Goal: Task Accomplishment & Management: Use online tool/utility

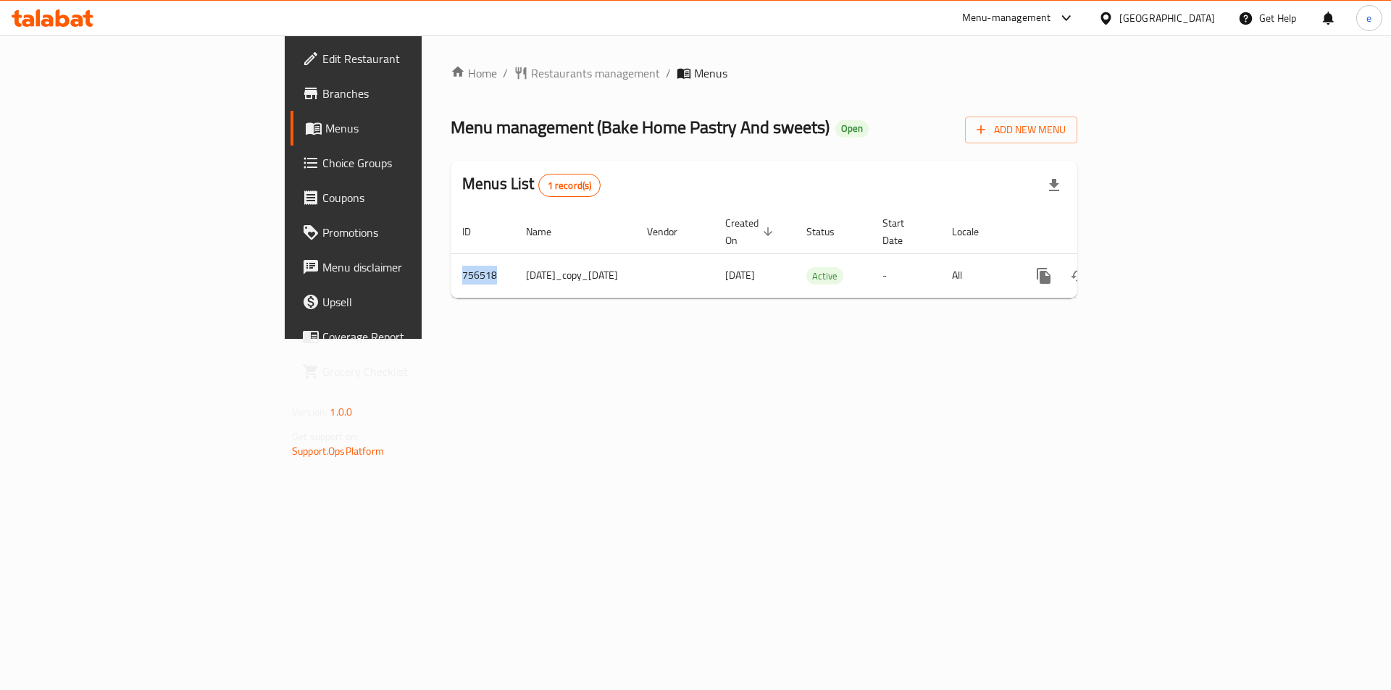
drag, startPoint x: 313, startPoint y: 258, endPoint x: 254, endPoint y: 265, distance: 59.1
click at [422, 265] on div "Home / Restaurants management / Menus Menu management ( Bake Home Pastry And sw…" at bounding box center [764, 186] width 684 height 303
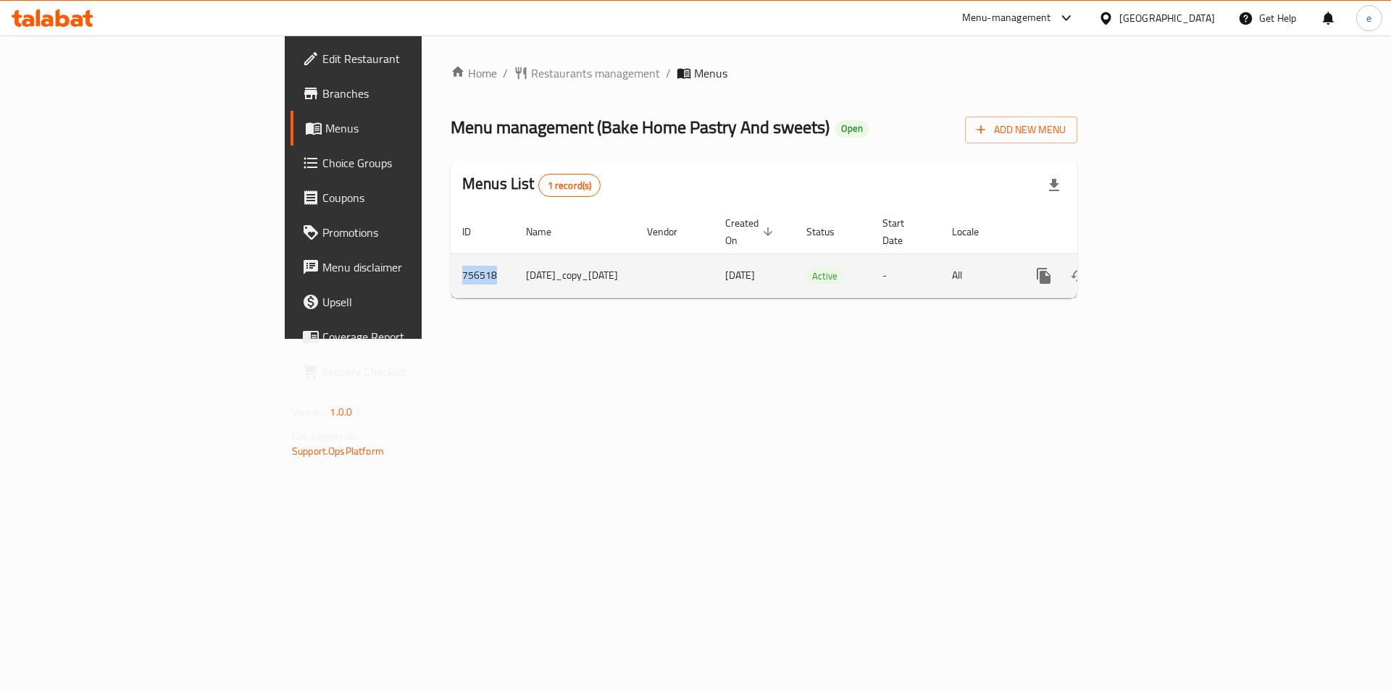
copy table "ID Name Vendor Created On sorted descending Status Start Date Locale Actions 75…"
click at [1157, 267] on icon "enhanced table" at bounding box center [1147, 275] width 17 height 17
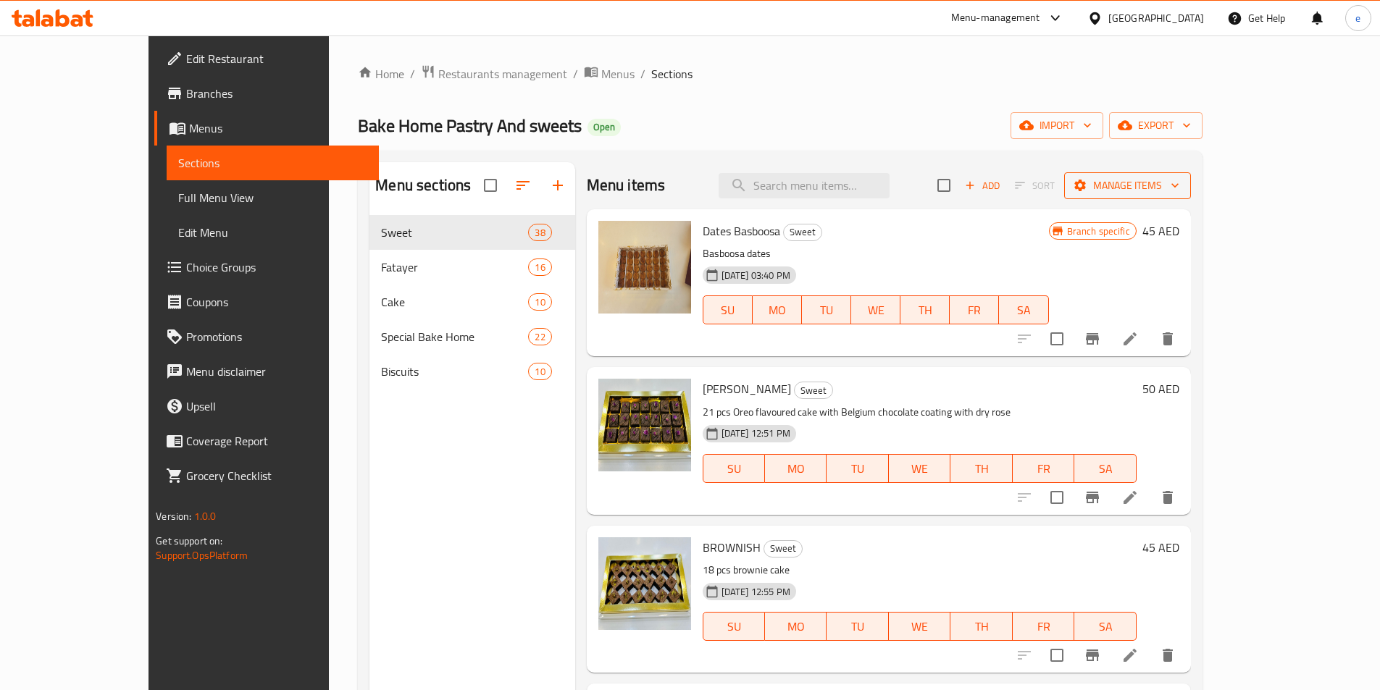
click at [1179, 183] on span "Manage items" at bounding box center [1128, 186] width 104 height 18
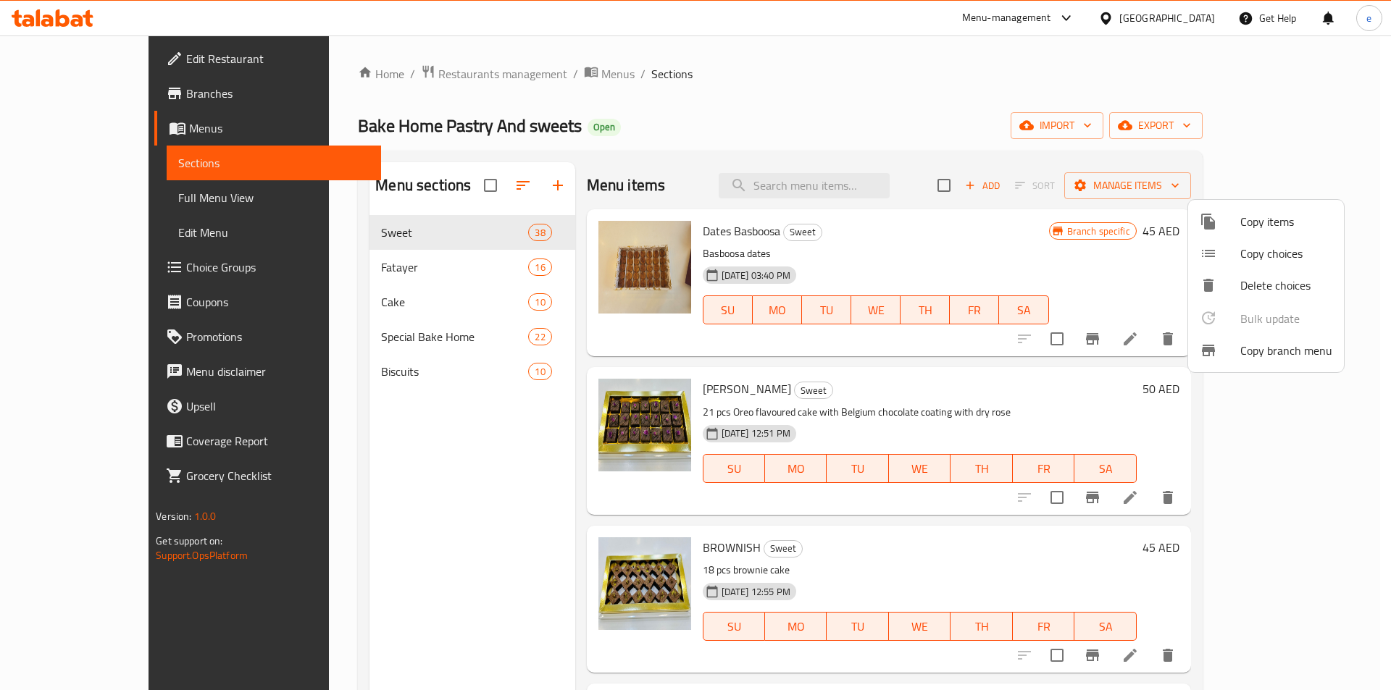
click at [1260, 347] on span "Copy branch menu" at bounding box center [1286, 350] width 92 height 17
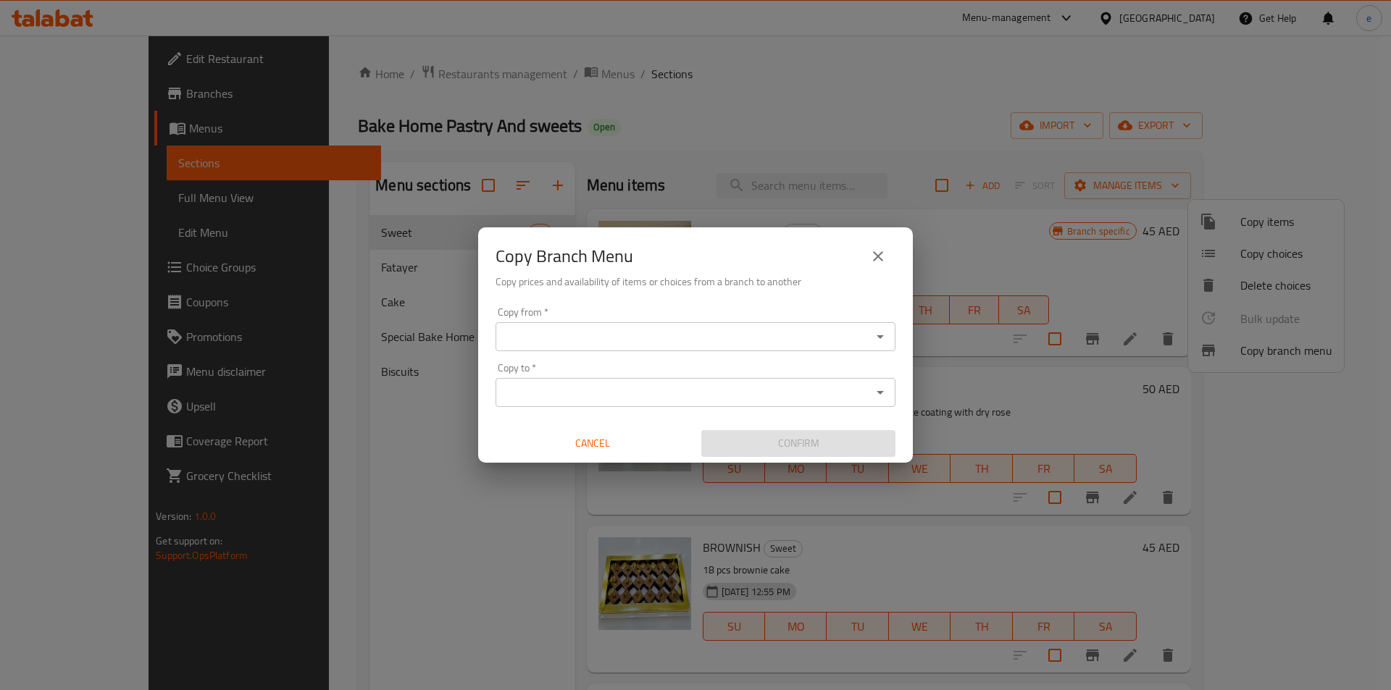
click at [628, 342] on input "Copy from   *" at bounding box center [683, 337] width 367 height 20
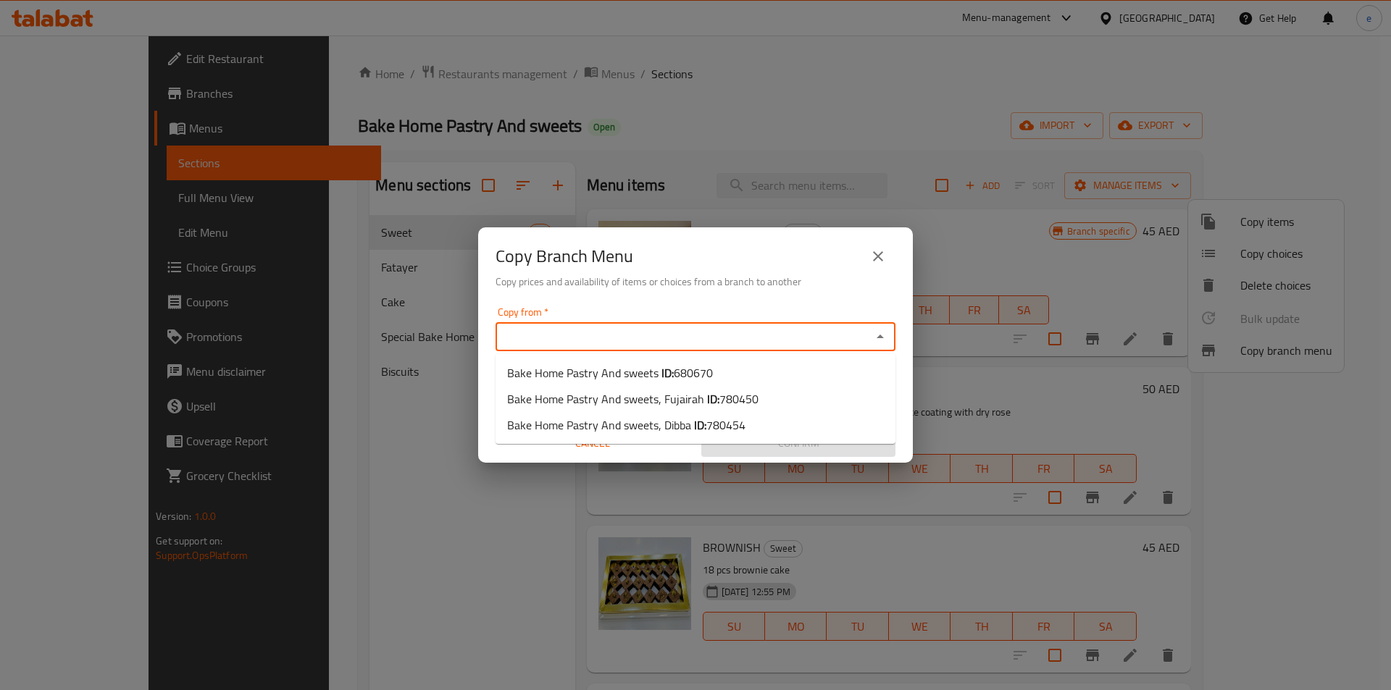
paste input "Actions 756518"
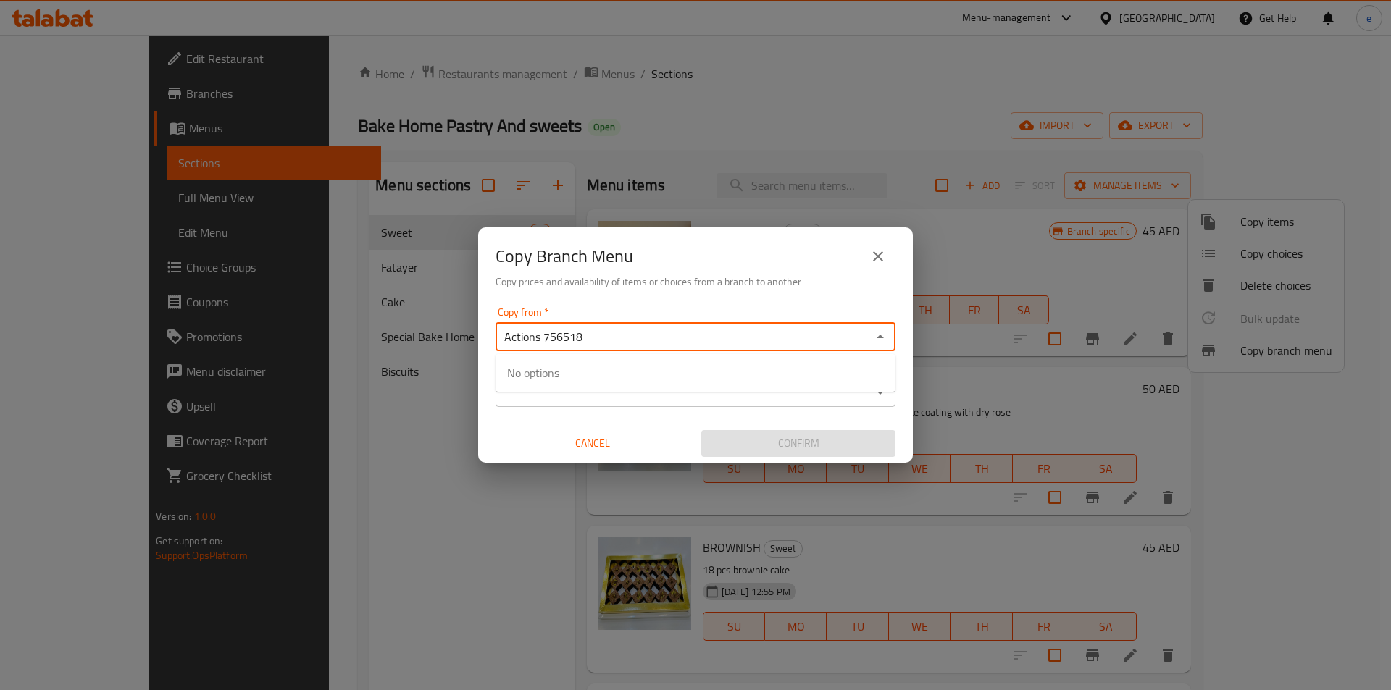
drag, startPoint x: 542, startPoint y: 342, endPoint x: 454, endPoint y: 351, distance: 88.8
click at [456, 350] on div "Copy Branch Menu Copy prices and availability of items or choices from a branch…" at bounding box center [695, 345] width 1391 height 690
click at [564, 338] on input "756518" at bounding box center [683, 337] width 367 height 20
type input "7"
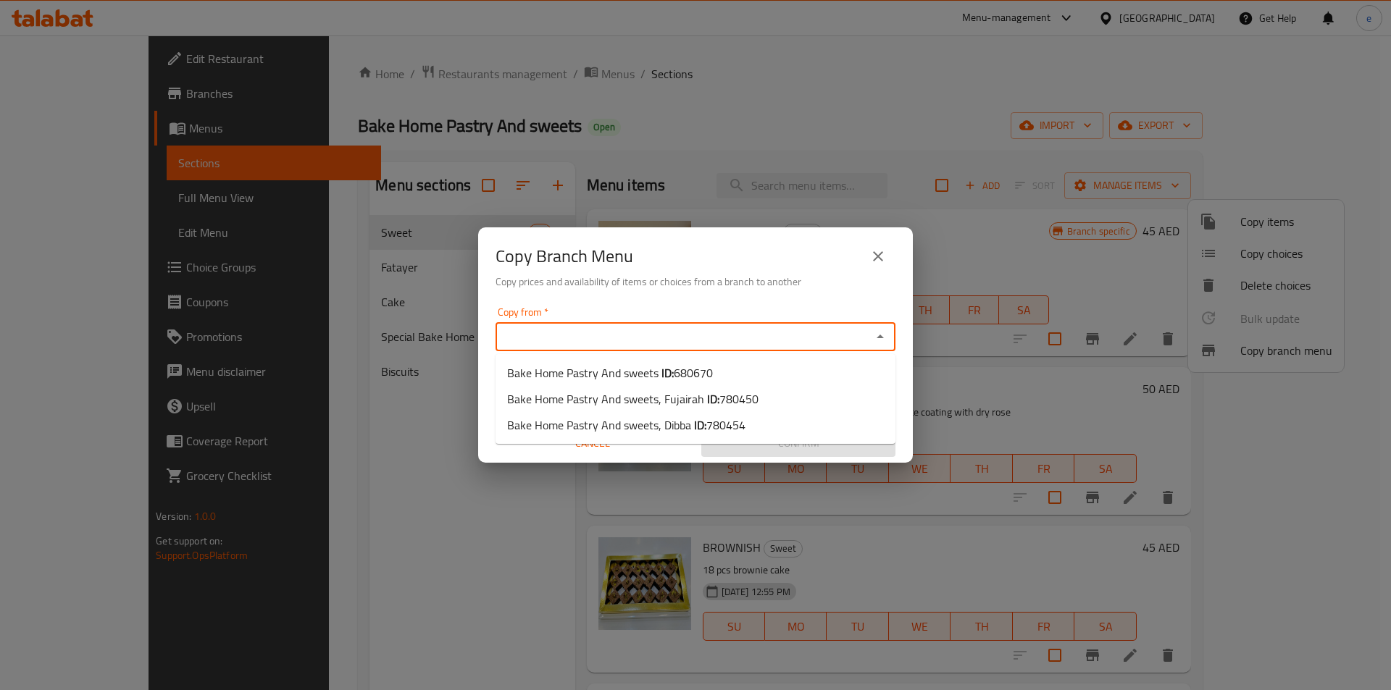
paste input "Actions 756518"
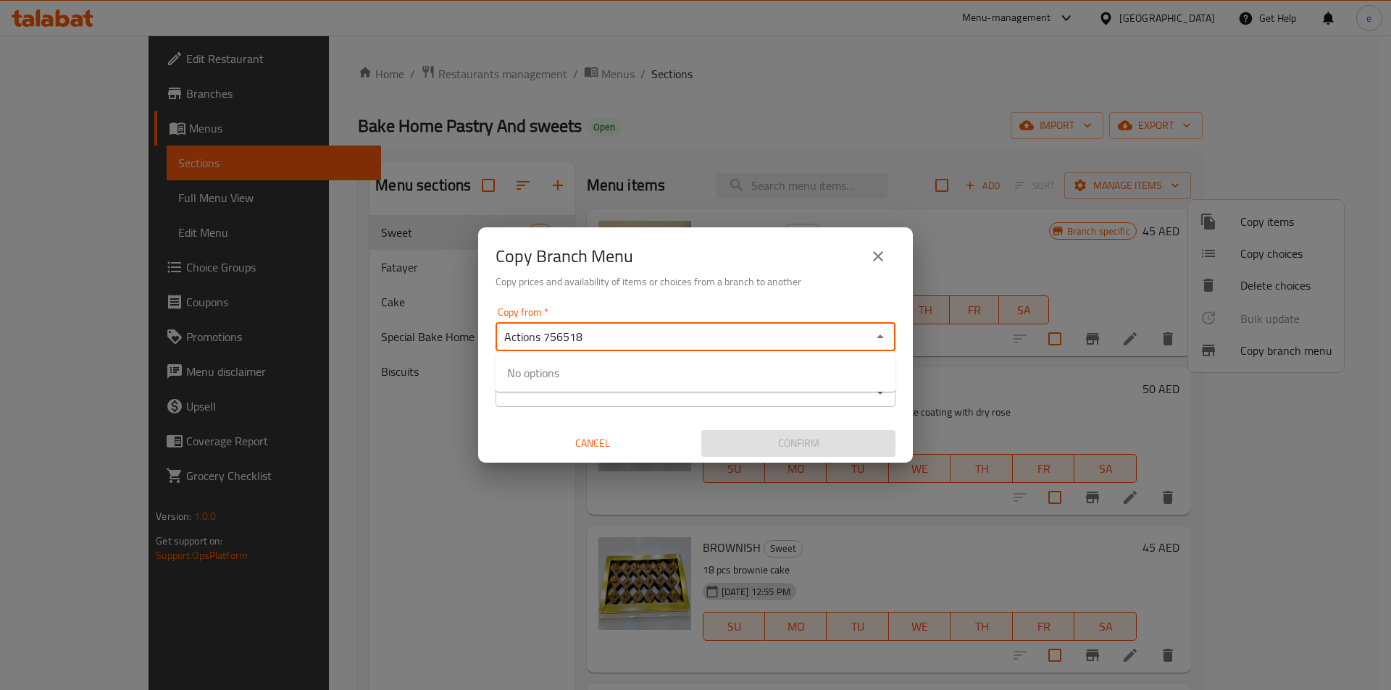
drag, startPoint x: 542, startPoint y: 340, endPoint x: 415, endPoint y: 340, distance: 127.5
click at [416, 340] on div "Copy Branch Menu Copy prices and availability of items or choices from a branch…" at bounding box center [695, 345] width 1391 height 690
type input "756518"
click at [772, 287] on h6 "Copy prices and availability of items or choices from a branch to another" at bounding box center [695, 282] width 400 height 16
click at [705, 338] on input "Copy from   *" at bounding box center [683, 337] width 367 height 20
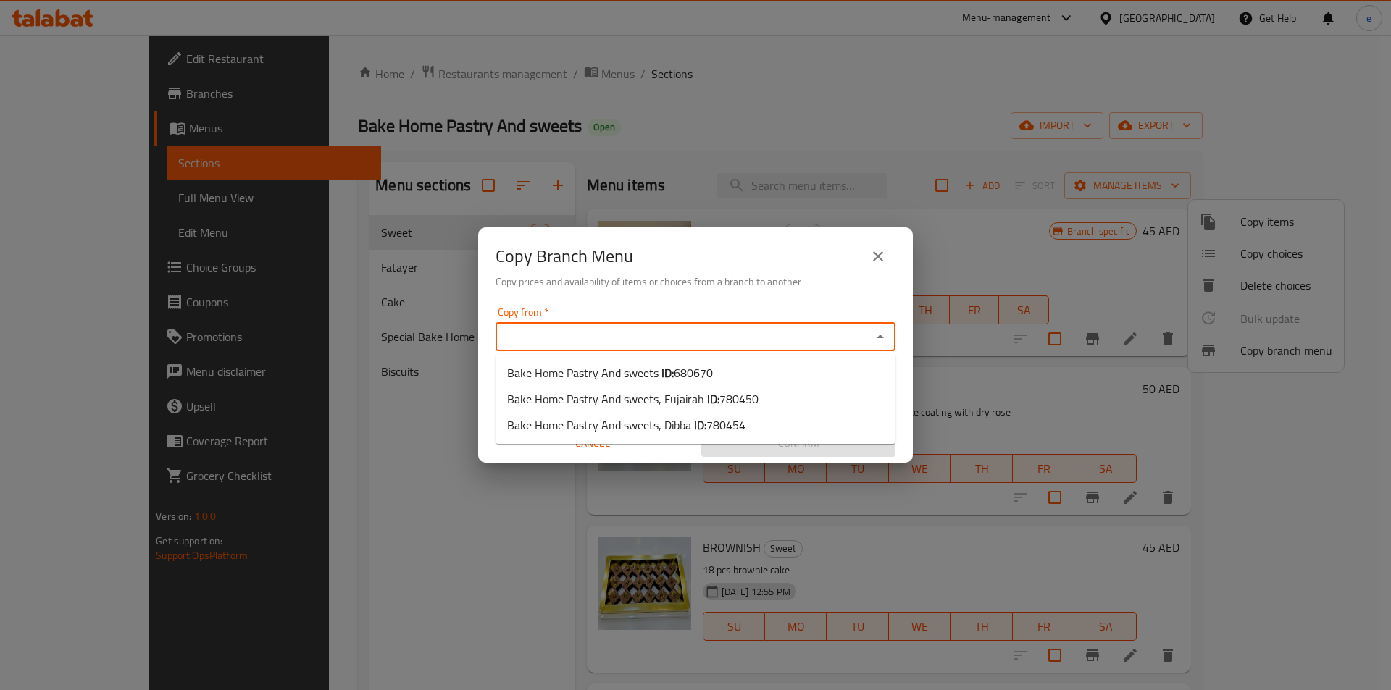
paste input "Actions 756518"
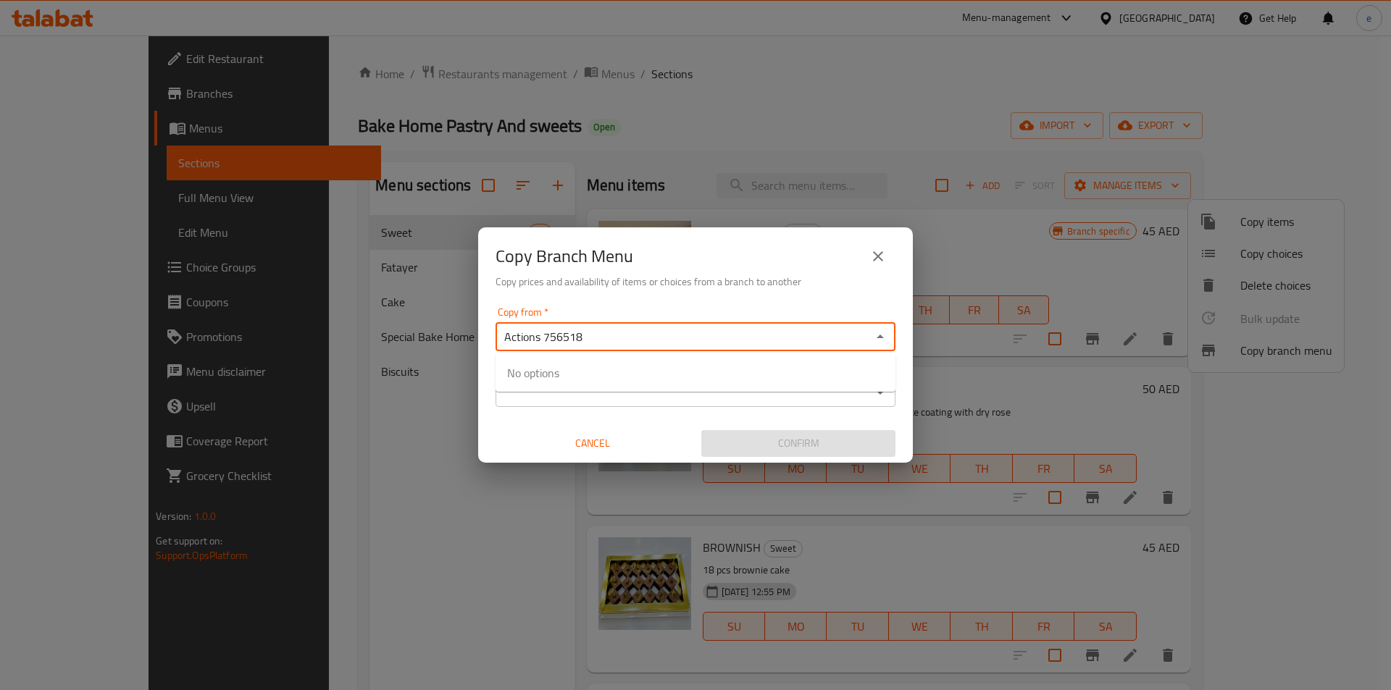
drag, startPoint x: 544, startPoint y: 340, endPoint x: 369, endPoint y: 333, distance: 174.7
click at [370, 333] on div "Copy Branch Menu Copy prices and availability of items or choices from a branch…" at bounding box center [695, 345] width 1391 height 690
click at [597, 329] on input "756518" at bounding box center [683, 337] width 367 height 20
type input "7"
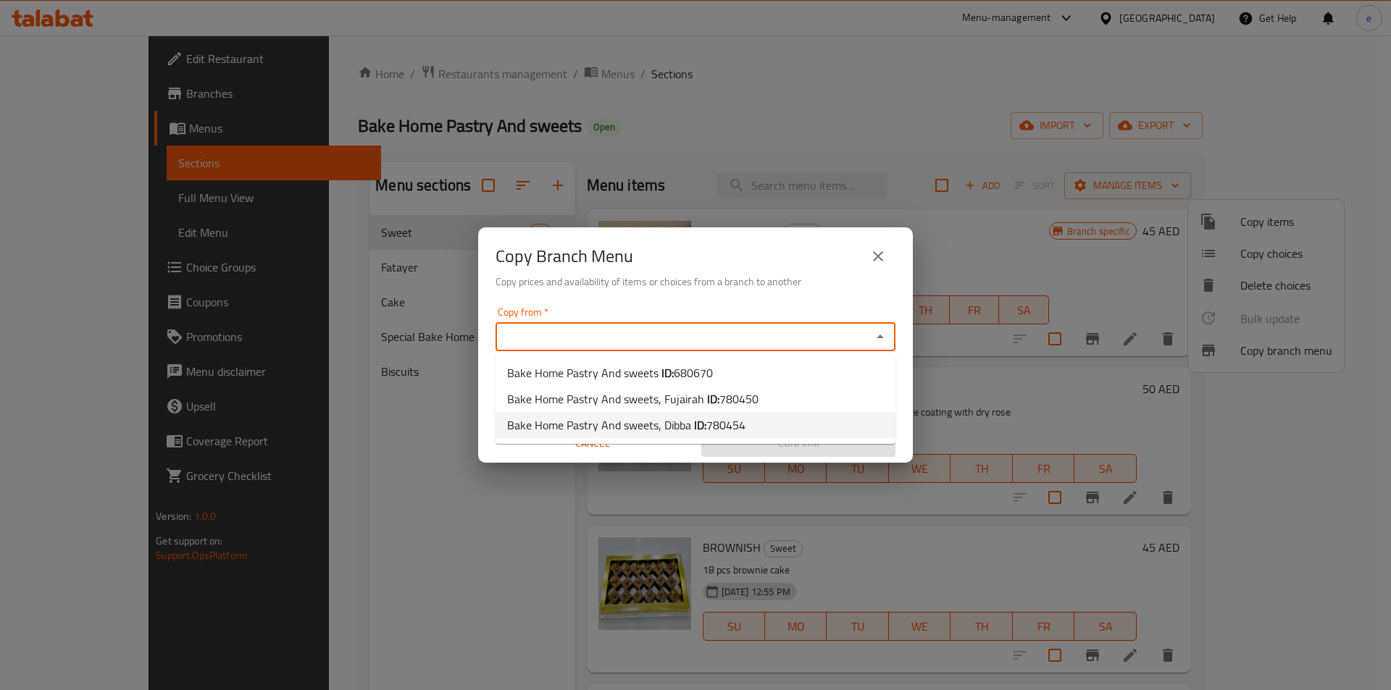
click at [881, 511] on div "Copy Branch Menu Copy prices and availability of items or choices from a branch…" at bounding box center [695, 345] width 1391 height 690
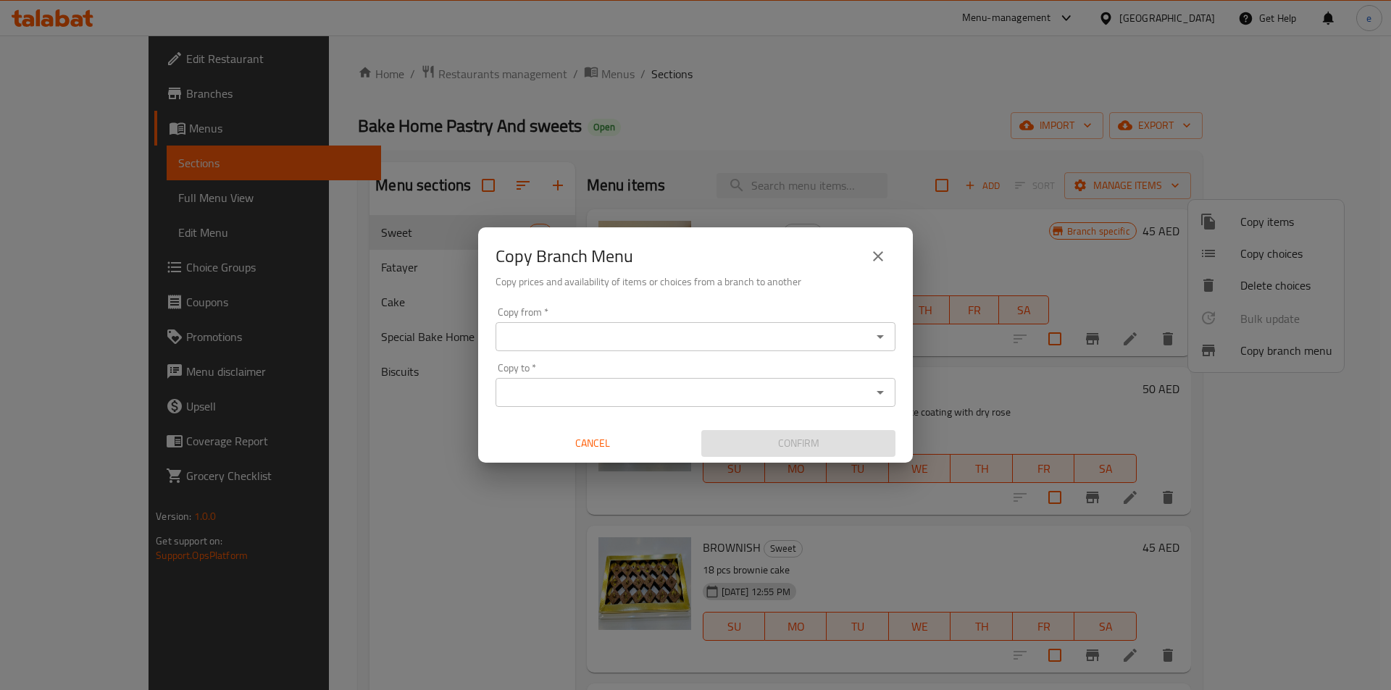
click at [600, 335] on input "Copy from   *" at bounding box center [683, 337] width 367 height 20
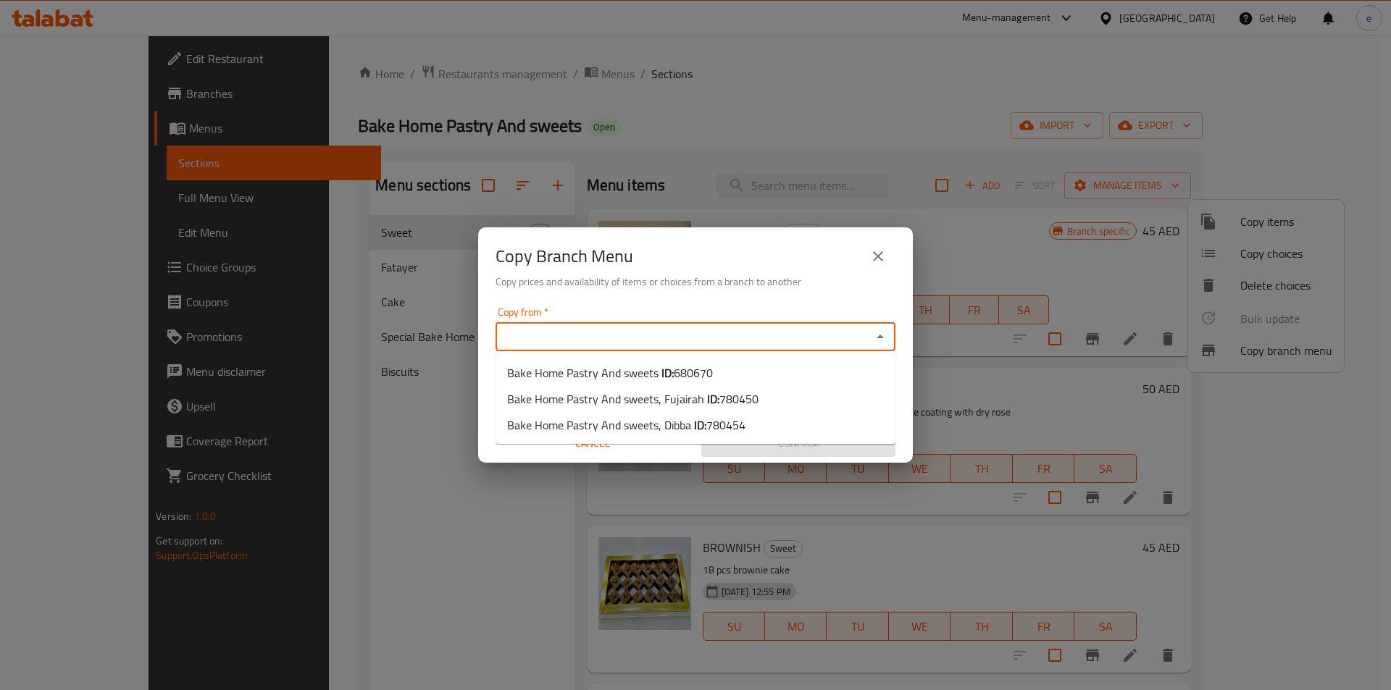
click at [586, 340] on input "Copy from   *" at bounding box center [683, 337] width 367 height 20
paste input "756518"
type input "756518"
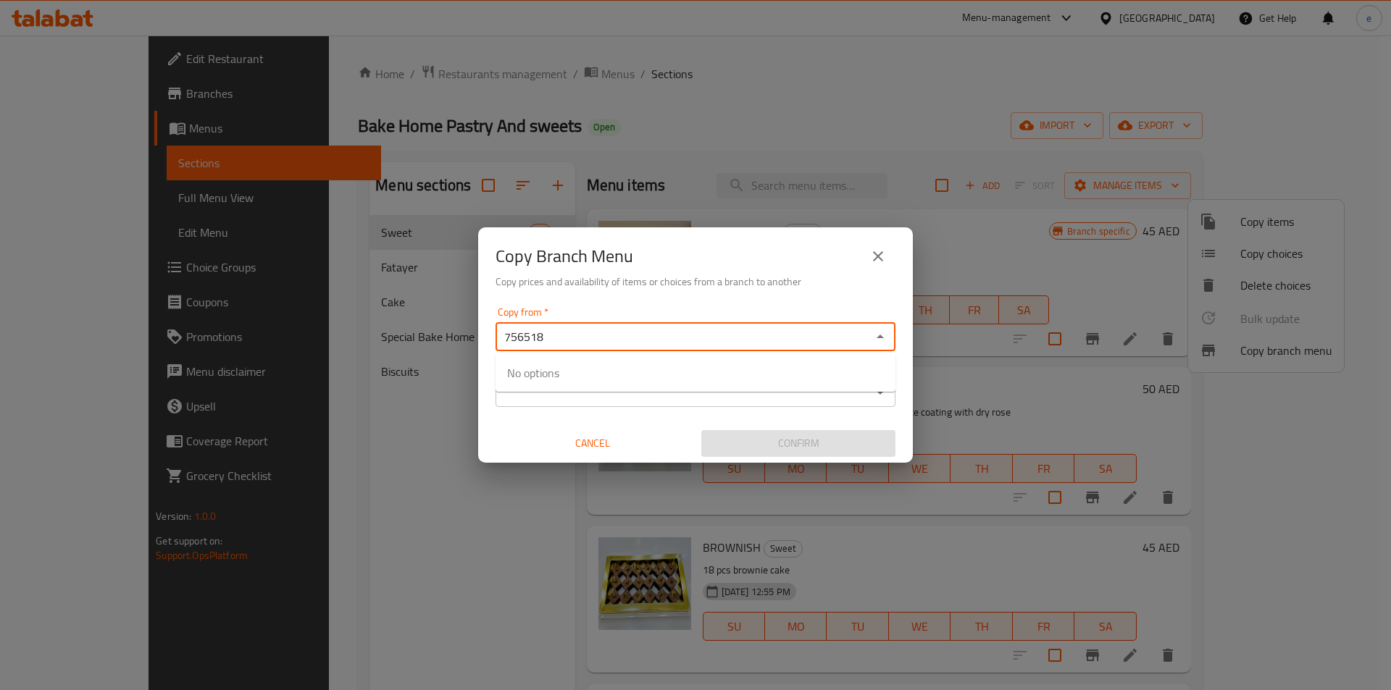
drag, startPoint x: 586, startPoint y: 340, endPoint x: 197, endPoint y: 341, distance: 388.9
click at [197, 341] on div "Copy Branch Menu Copy prices and availability of items or choices from a branch…" at bounding box center [695, 345] width 1391 height 690
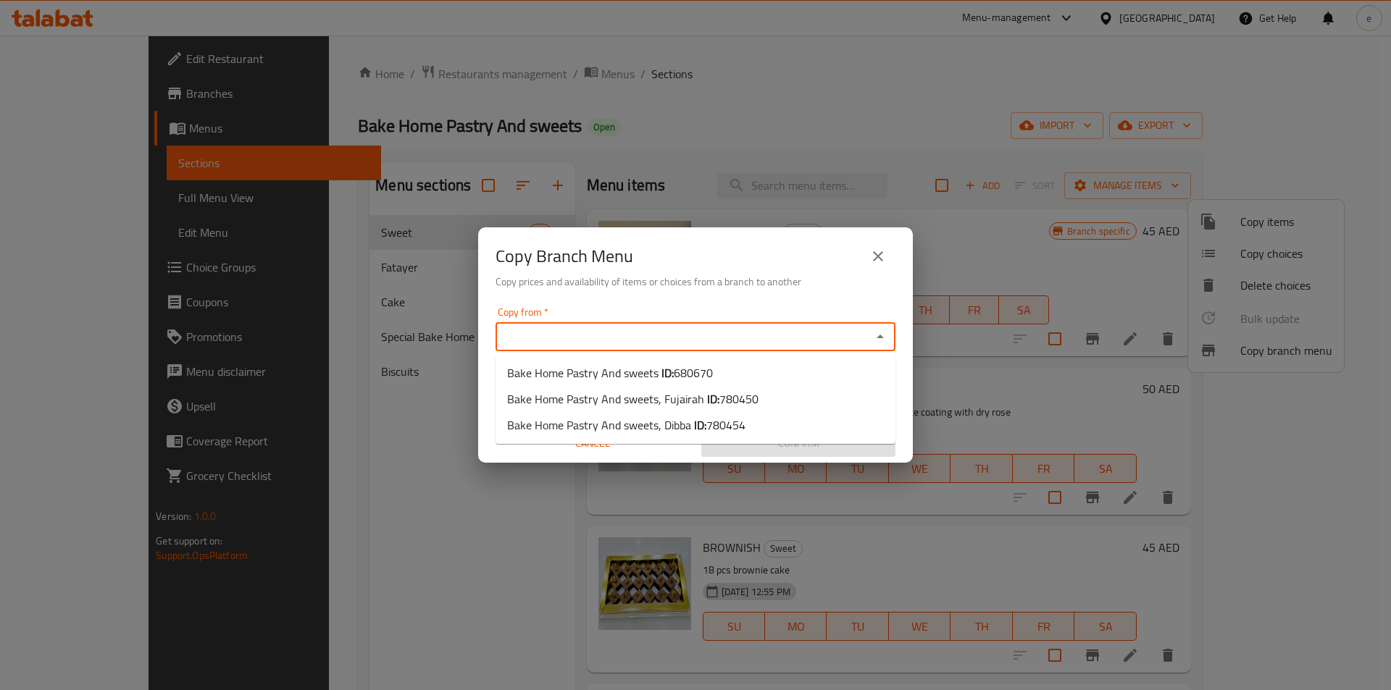
click at [880, 263] on icon "close" at bounding box center [877, 256] width 17 height 17
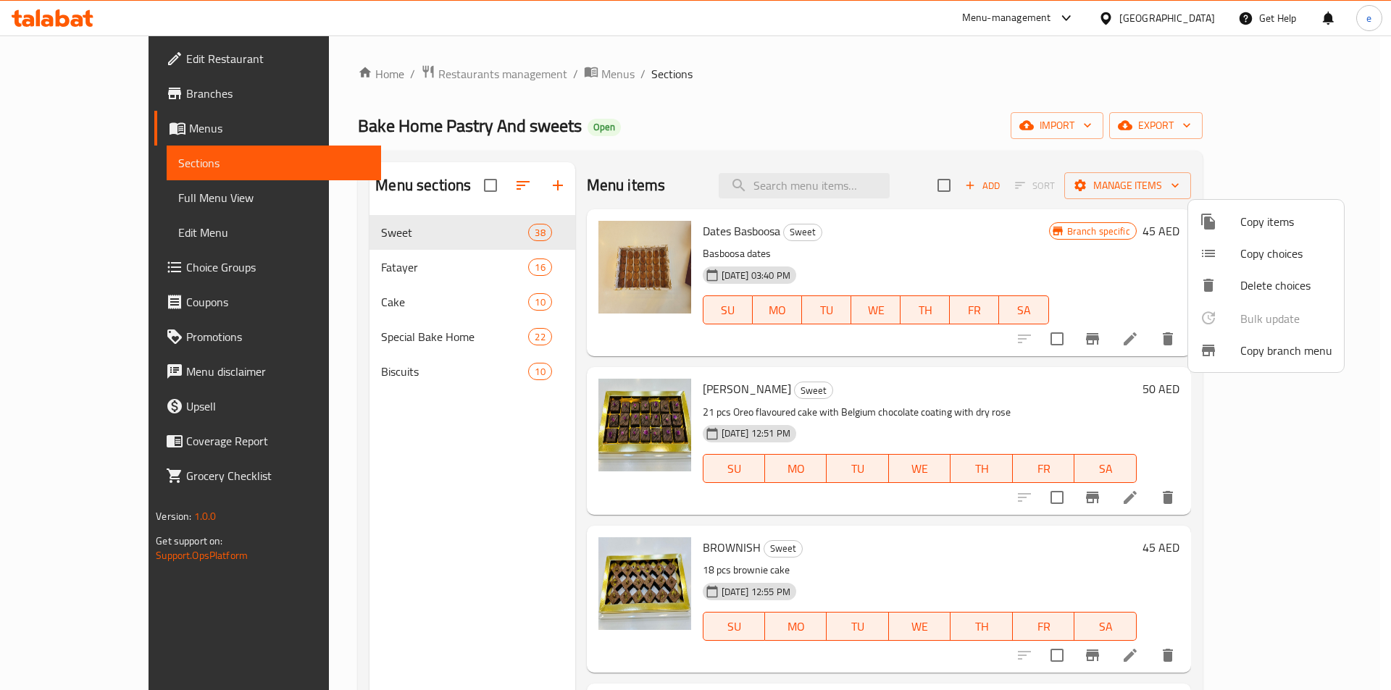
click at [957, 103] on div at bounding box center [695, 345] width 1391 height 690
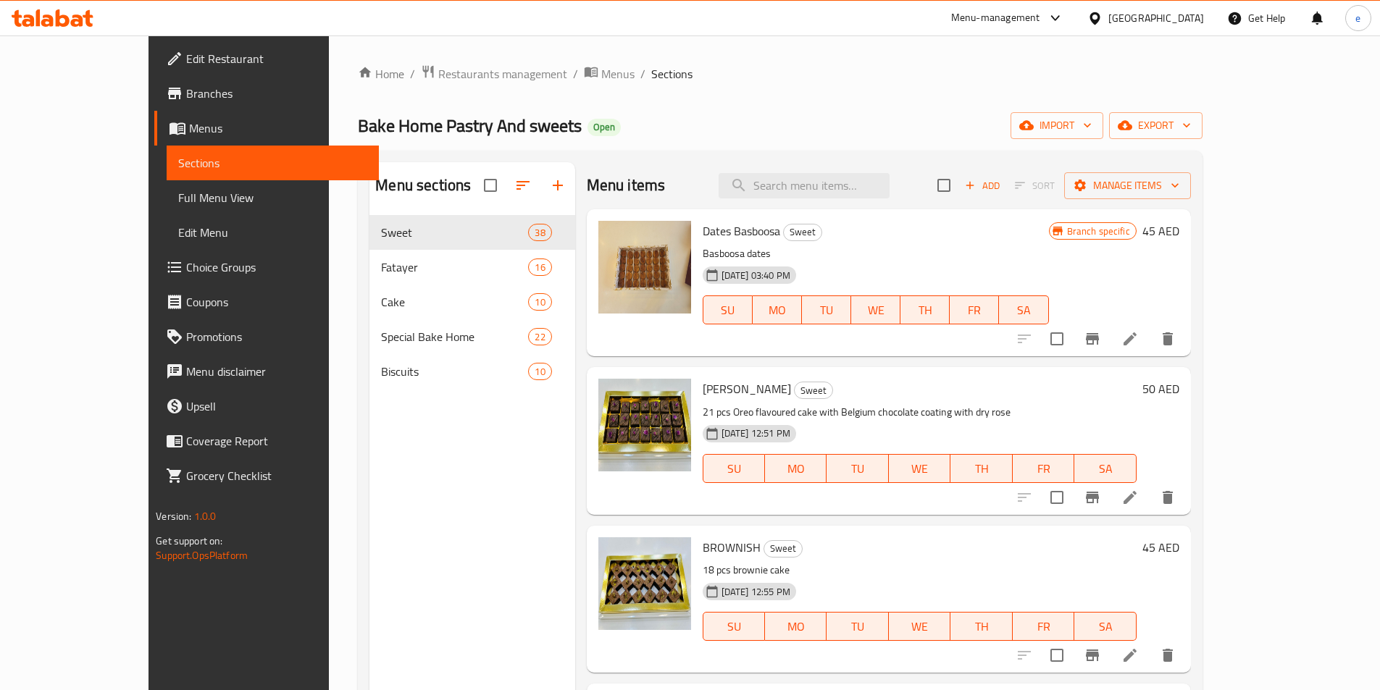
click at [1191, 199] on div "Add Sort Manage items" at bounding box center [1063, 185] width 253 height 30
click at [1179, 189] on span "Manage items" at bounding box center [1128, 186] width 104 height 18
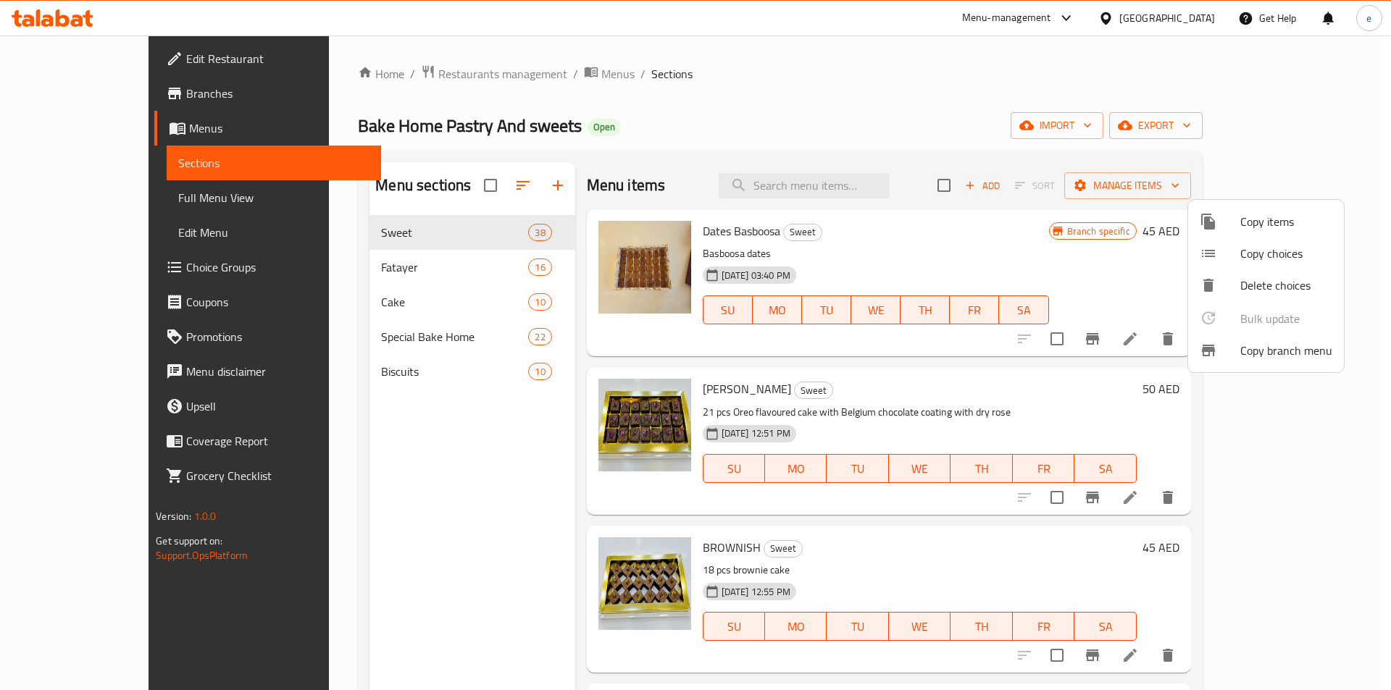
click at [1219, 352] on div at bounding box center [1219, 350] width 41 height 17
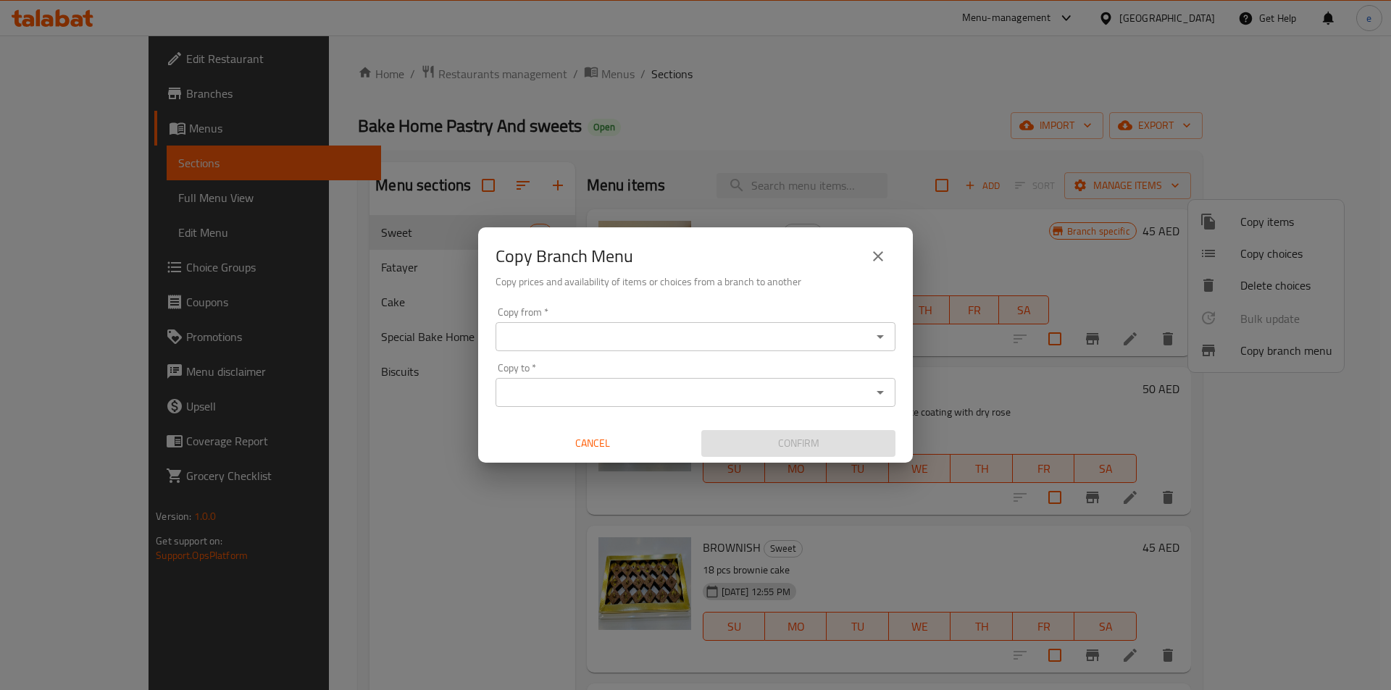
click at [671, 332] on input "Copy from   *" at bounding box center [683, 337] width 367 height 20
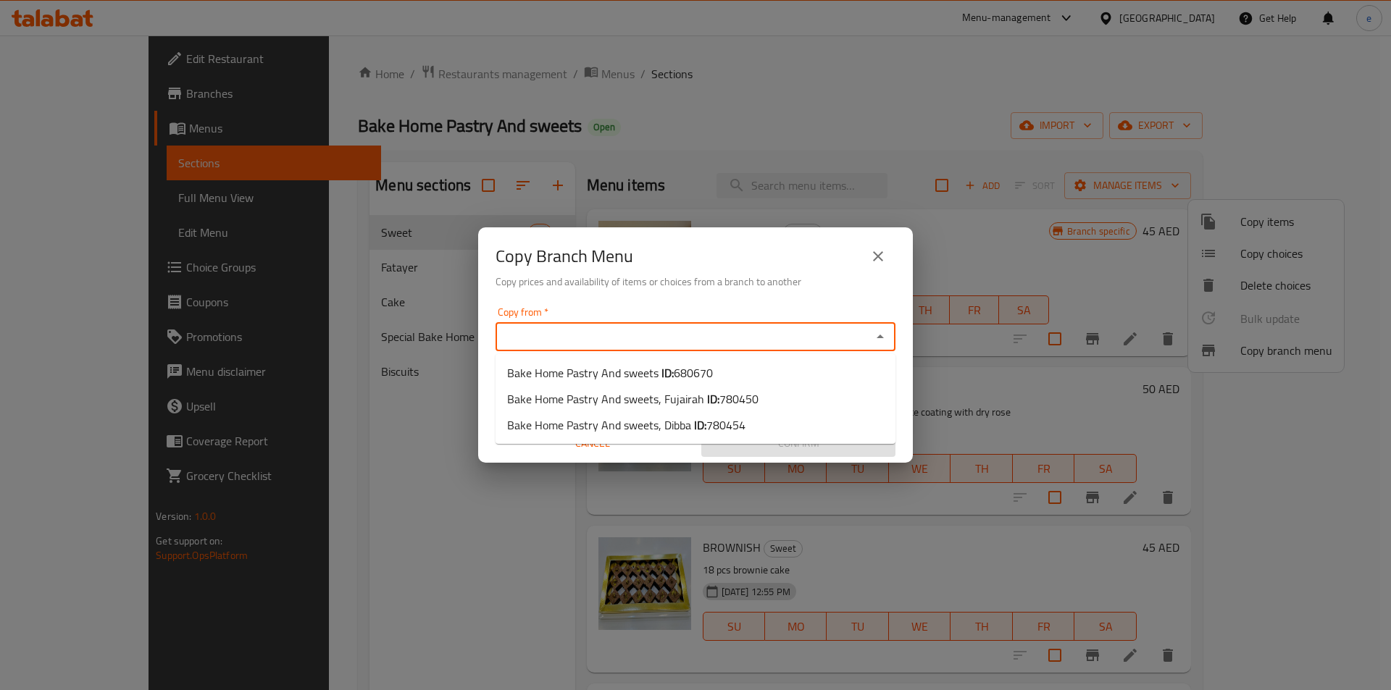
paste input "756518"
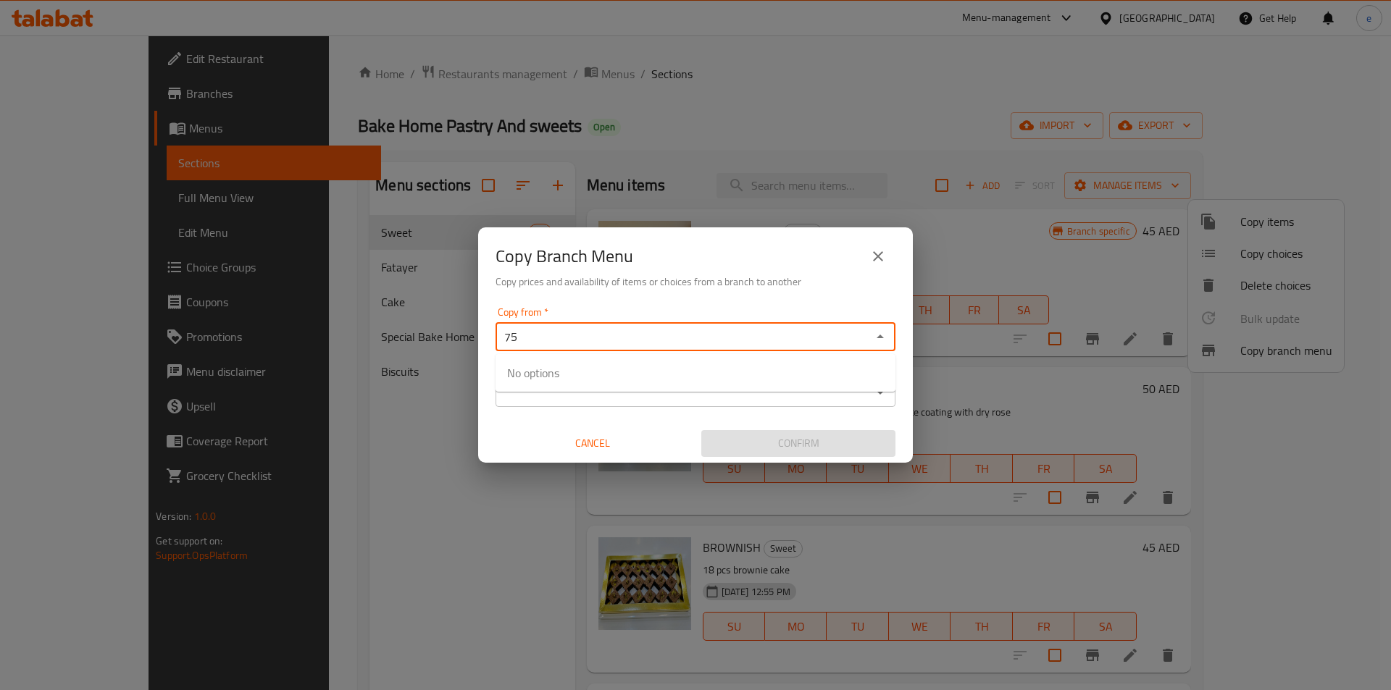
type input "7"
click at [880, 255] on icon "close" at bounding box center [878, 256] width 10 height 10
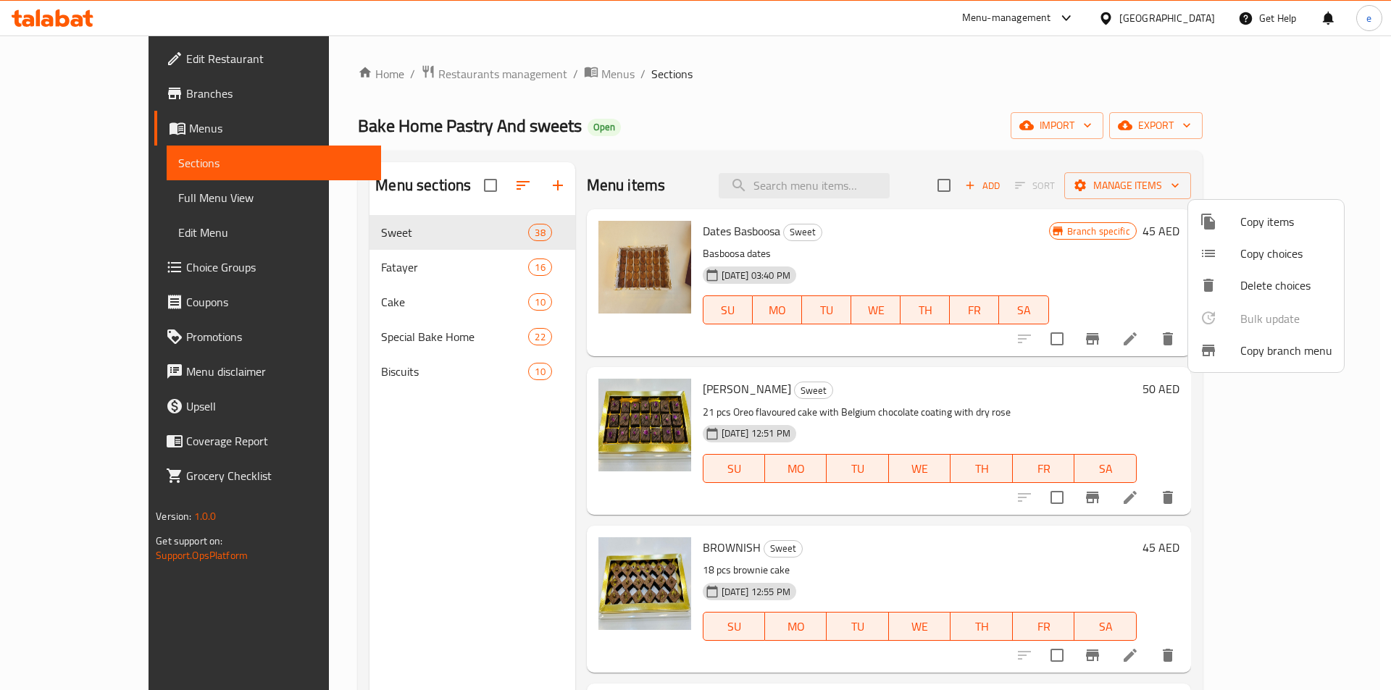
click at [77, 96] on div at bounding box center [695, 345] width 1391 height 690
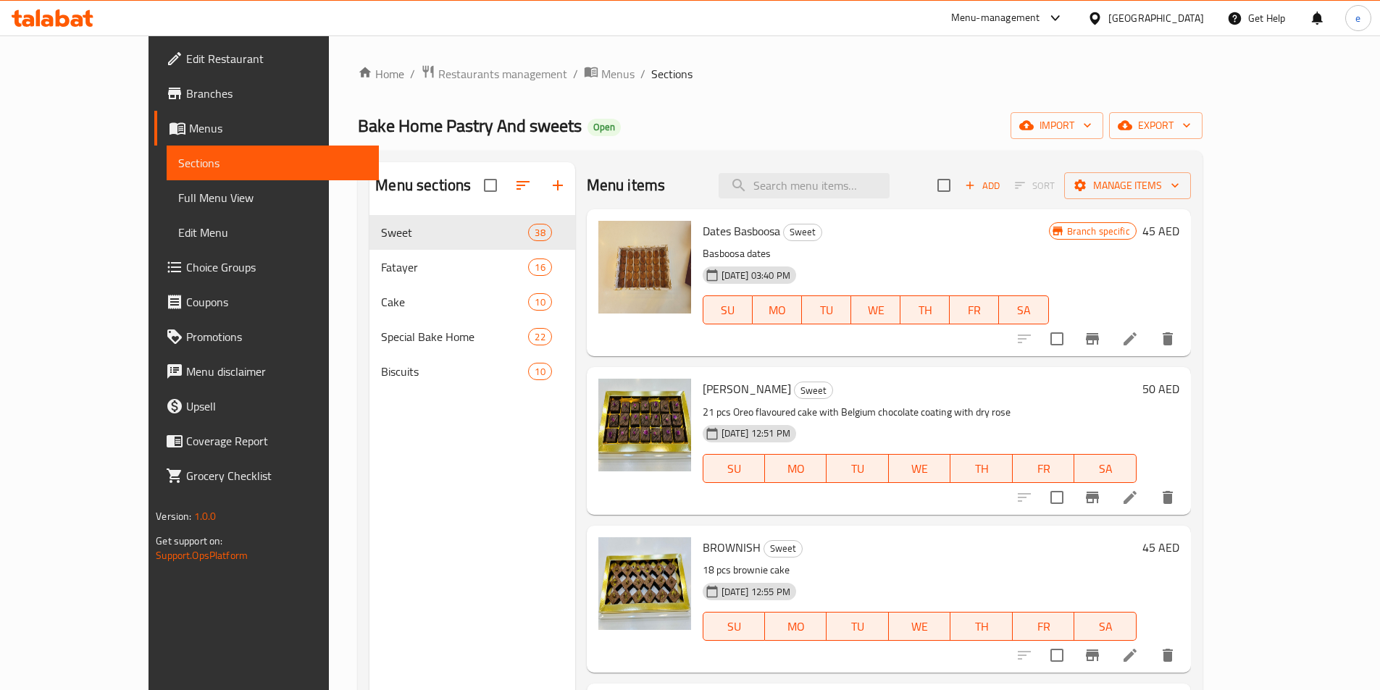
click at [186, 66] on span "Edit Restaurant" at bounding box center [276, 58] width 181 height 17
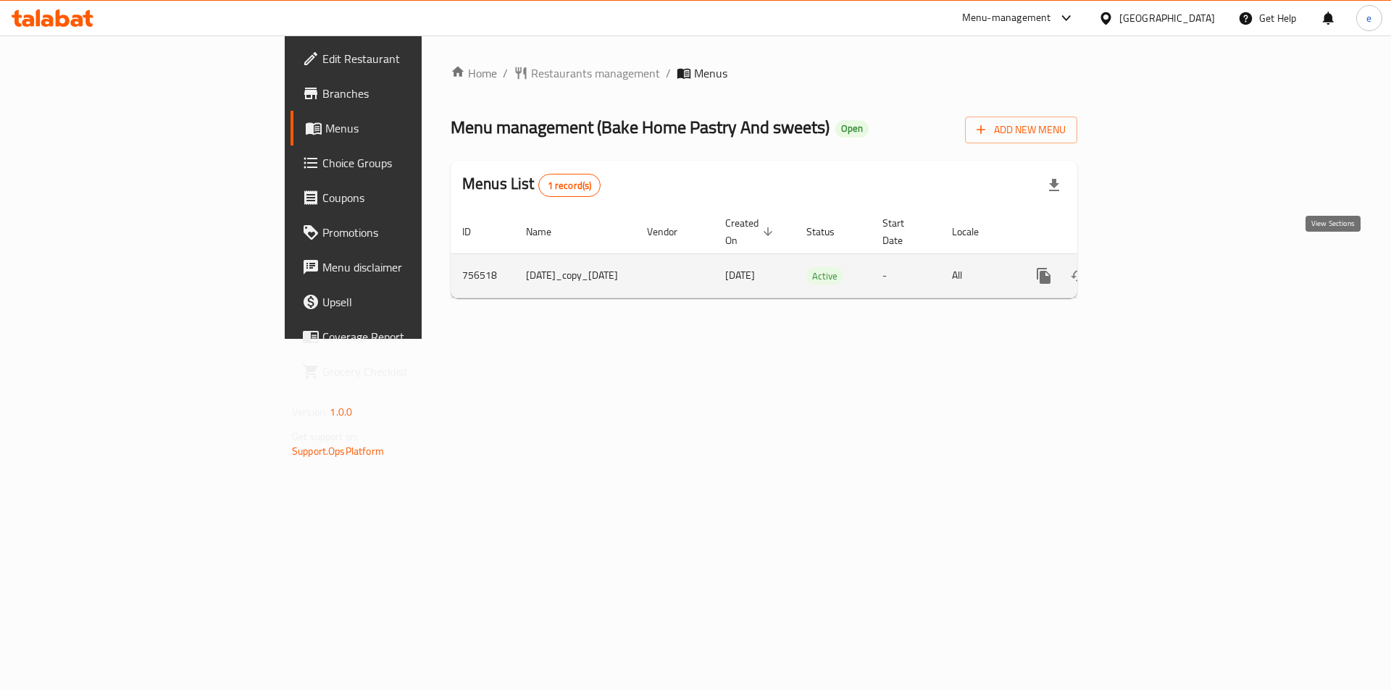
click at [1157, 267] on icon "enhanced table" at bounding box center [1147, 275] width 17 height 17
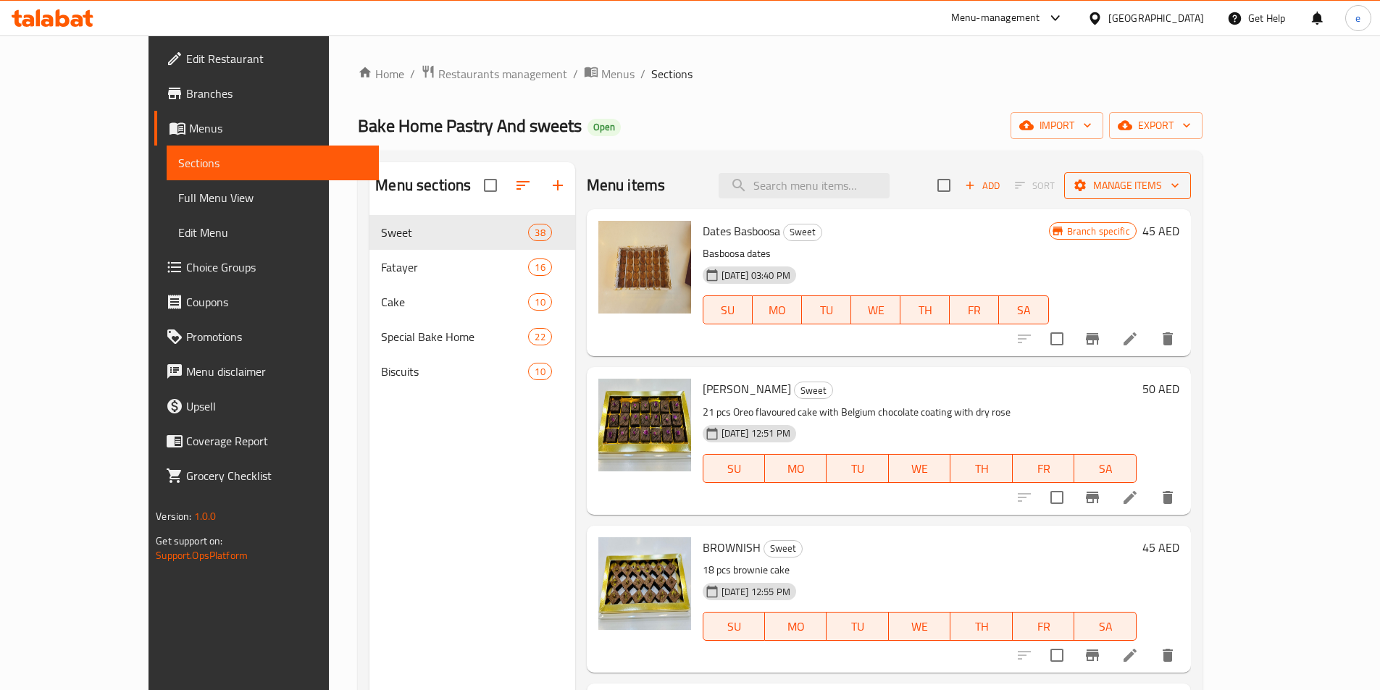
click at [1179, 193] on span "Manage items" at bounding box center [1128, 186] width 104 height 18
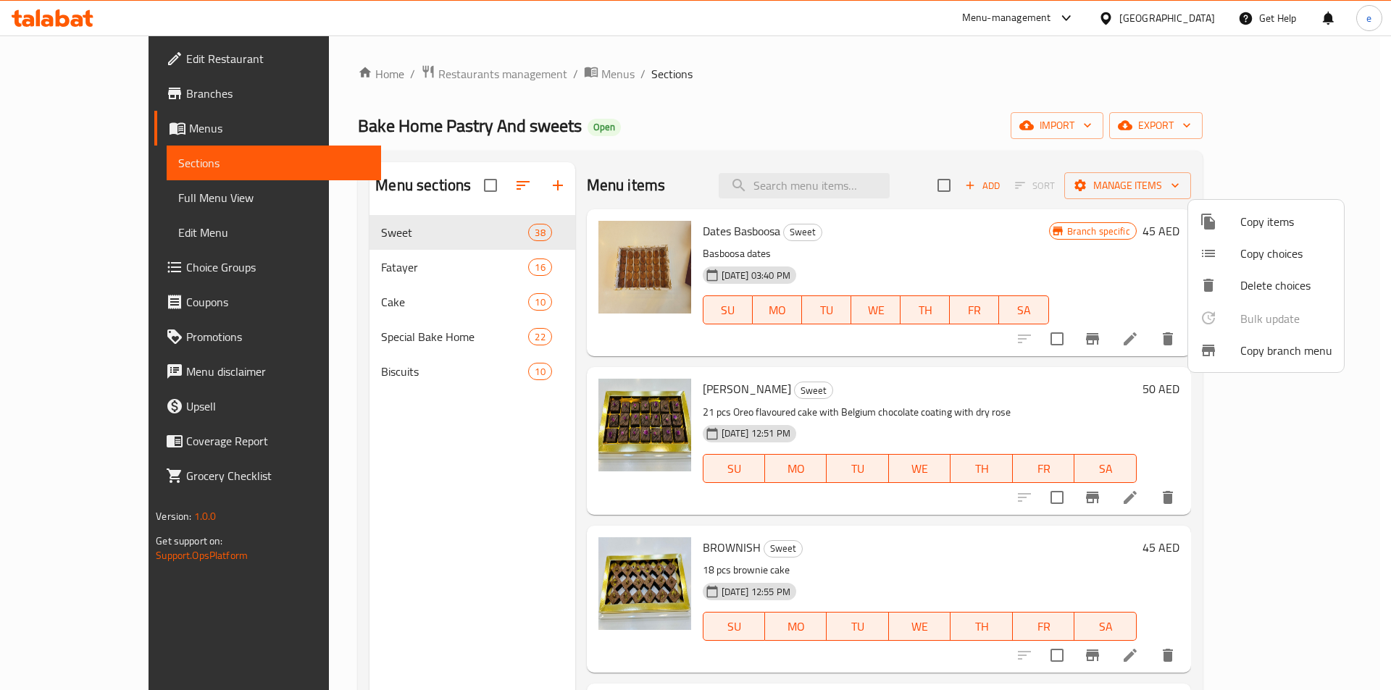
click at [1235, 348] on div at bounding box center [1219, 350] width 41 height 17
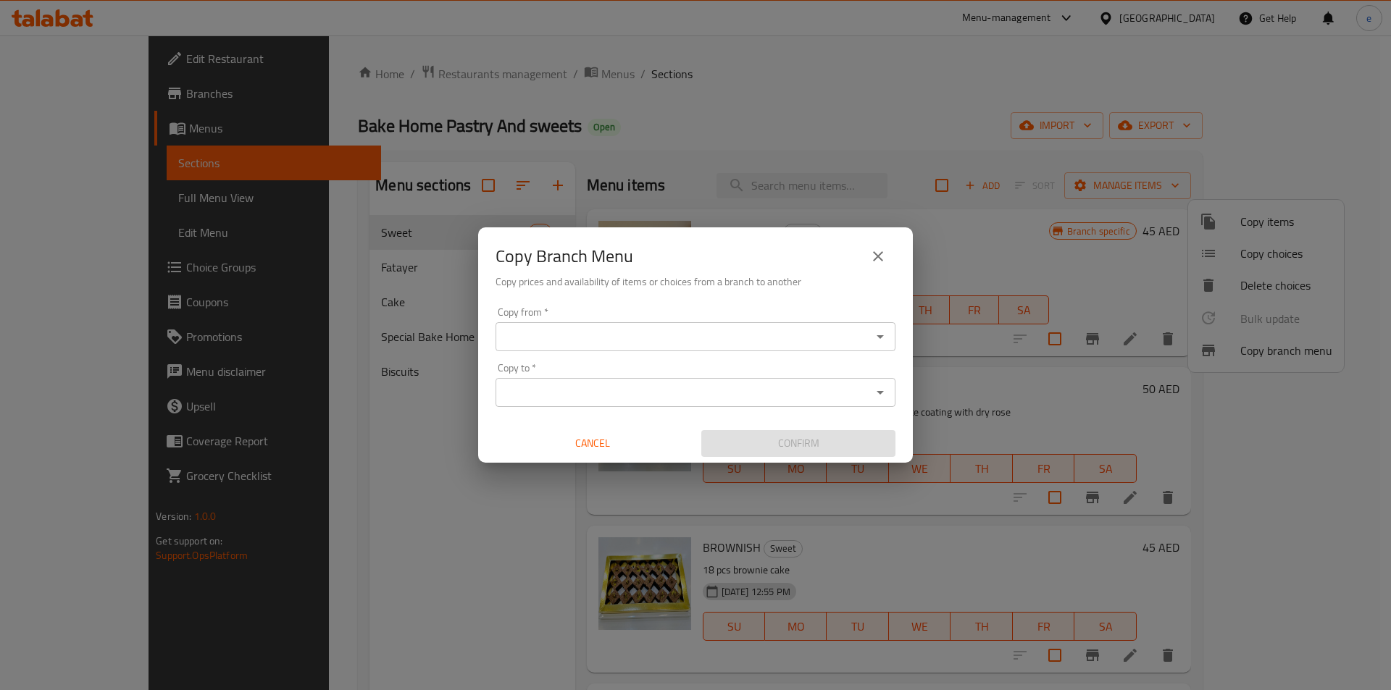
click at [643, 333] on input "Copy from   *" at bounding box center [683, 337] width 367 height 20
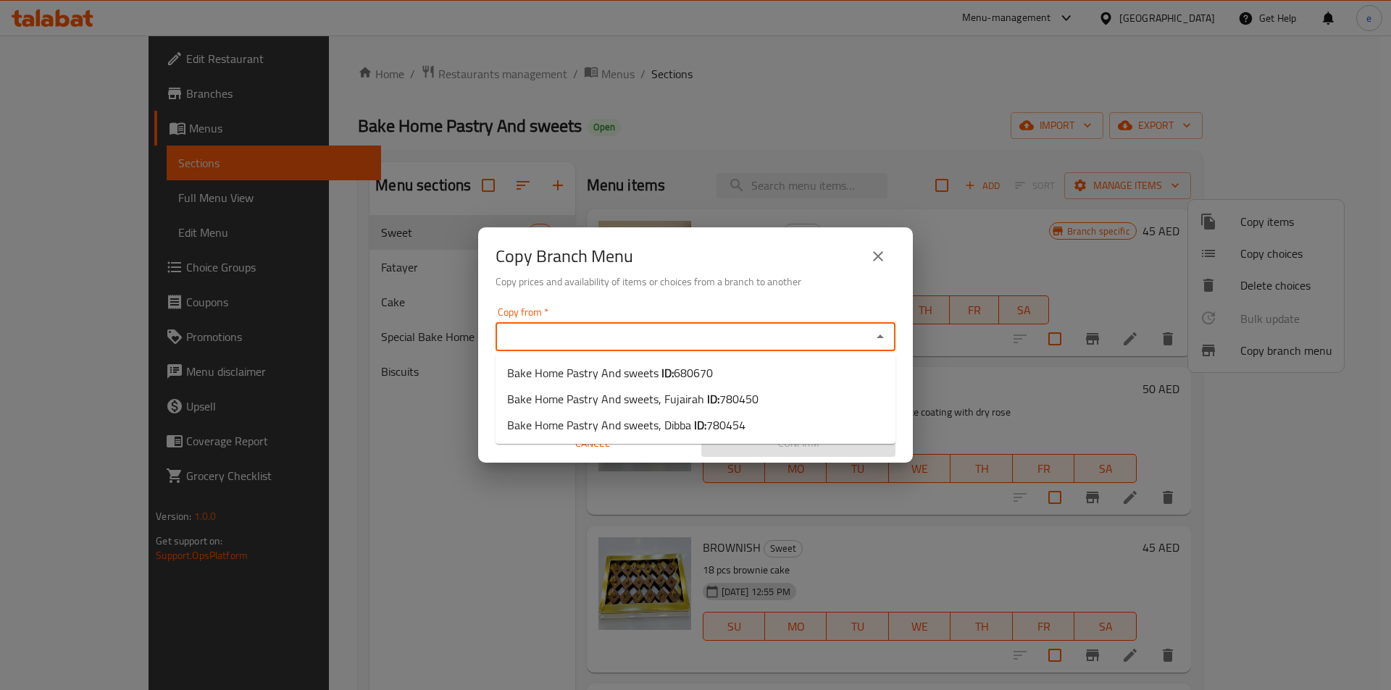
paste input "680670"
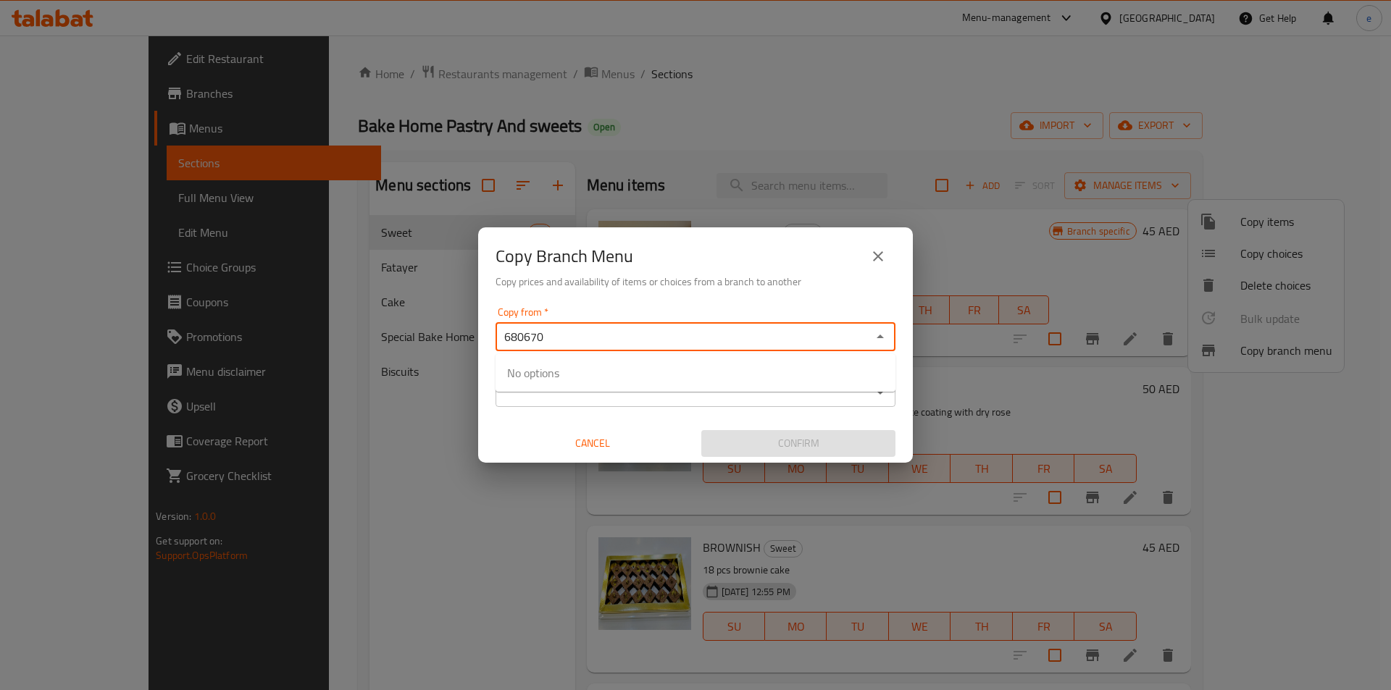
type input "680670"
click at [536, 343] on input "Copy from   *" at bounding box center [683, 337] width 367 height 20
click at [570, 342] on input "Copy from   *" at bounding box center [683, 337] width 367 height 20
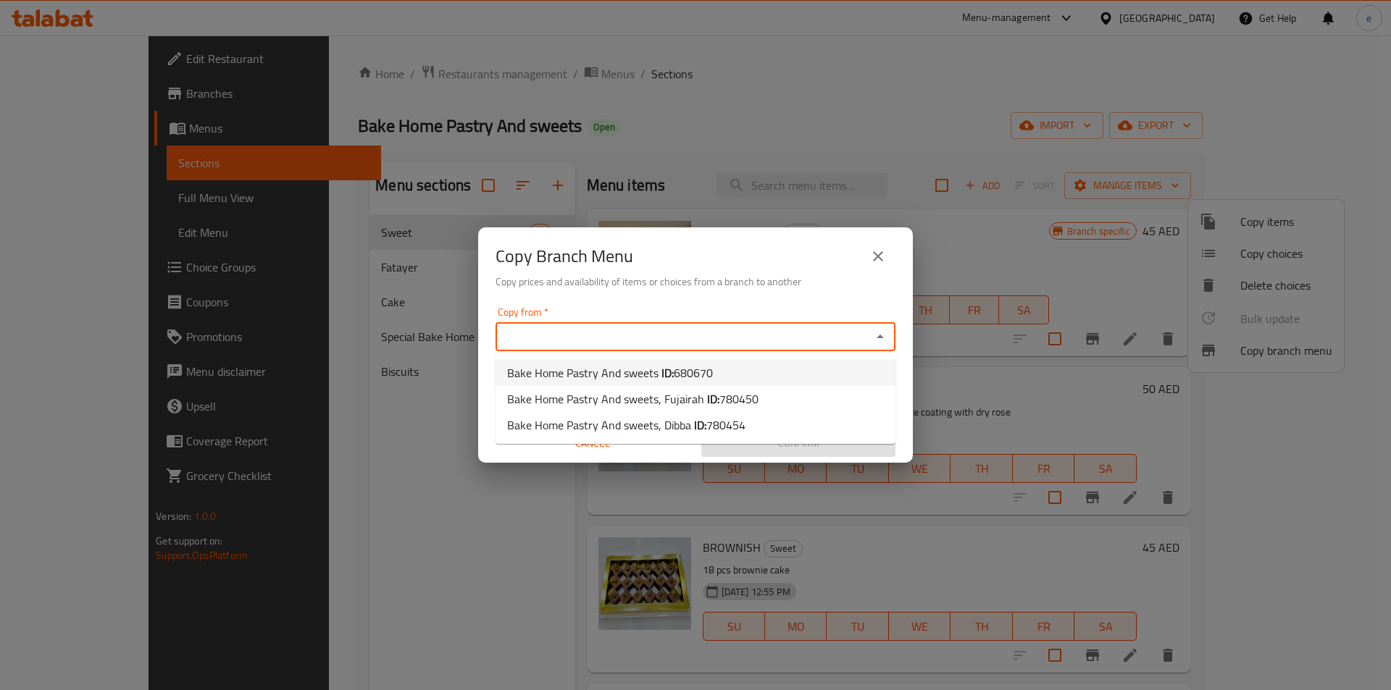
click at [595, 377] on span "Bake Home Pastry And sweets ID: 680670" at bounding box center [610, 372] width 206 height 17
type input "Bake Home Pastry And sweets"
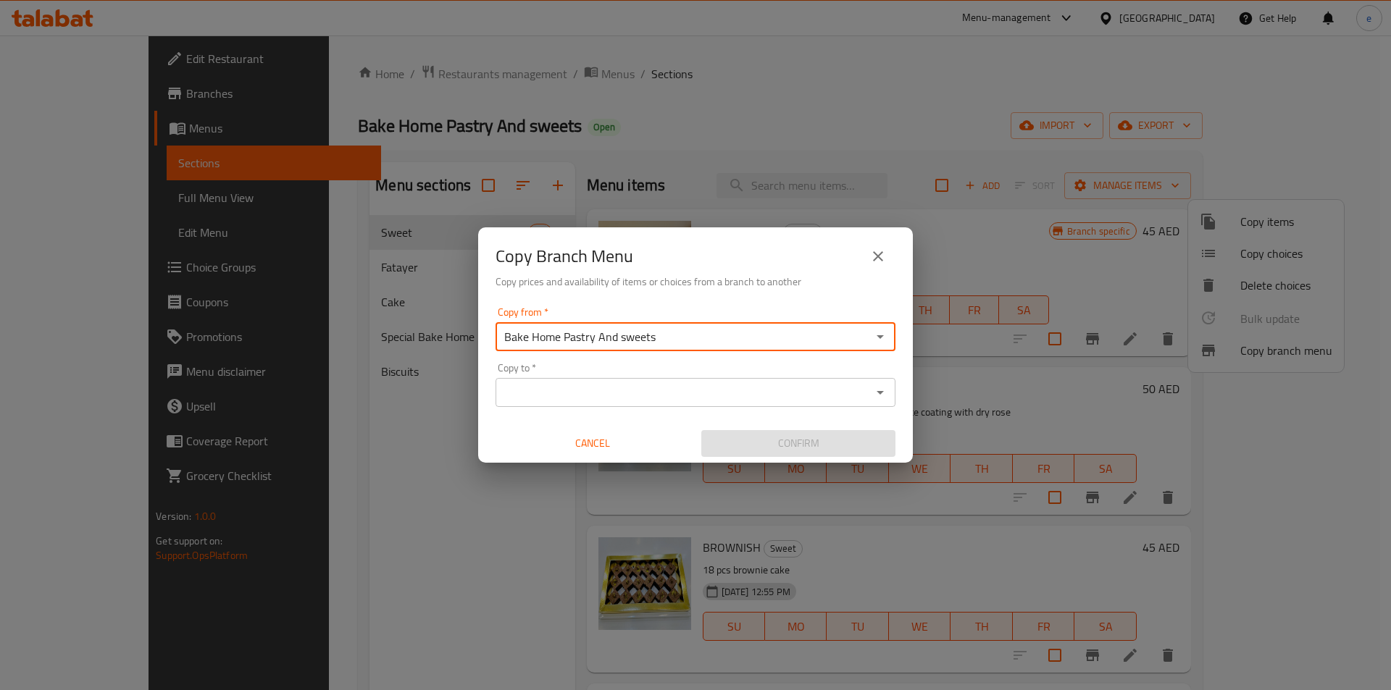
click at [608, 387] on input "Copy to   *" at bounding box center [683, 392] width 367 height 20
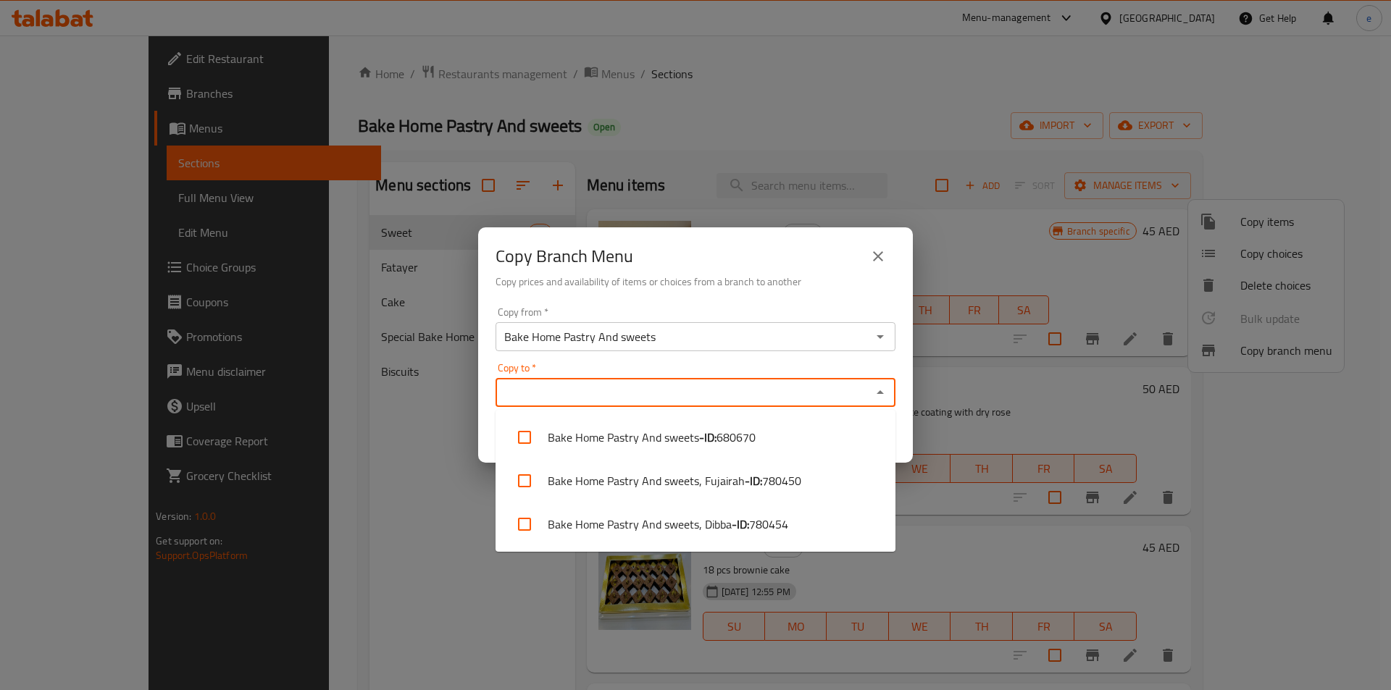
click at [559, 387] on input "Copy to   *" at bounding box center [683, 392] width 367 height 20
paste input "780450"
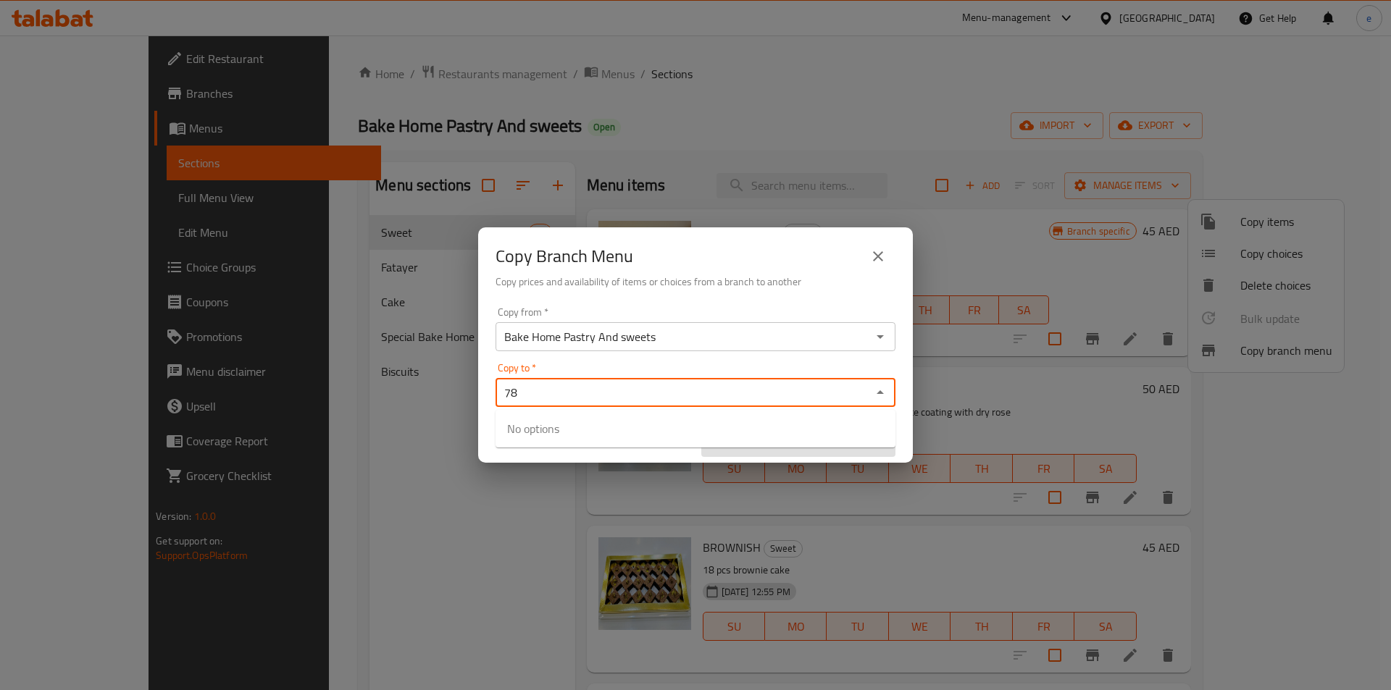
type input "7"
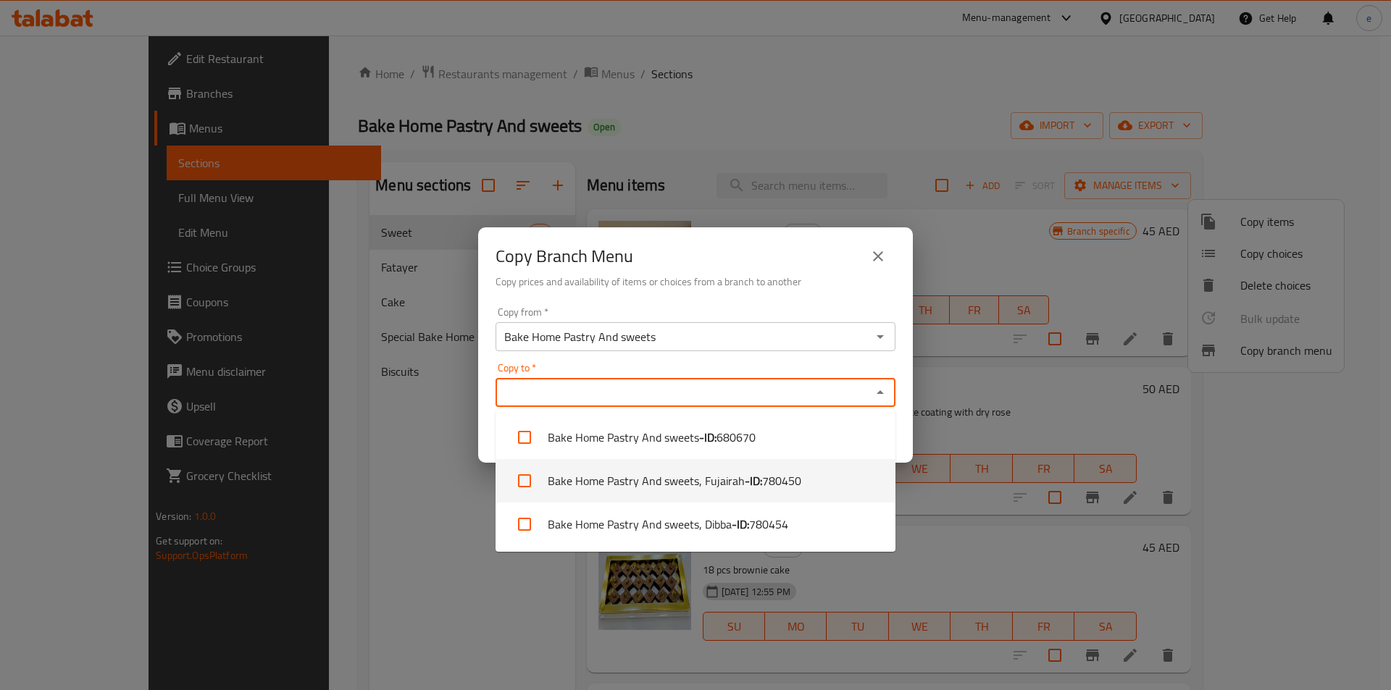
click at [713, 495] on li "Bake Home Pastry And sweets, Fujairah - ID: 780450" at bounding box center [695, 480] width 400 height 43
checkbox input "true"
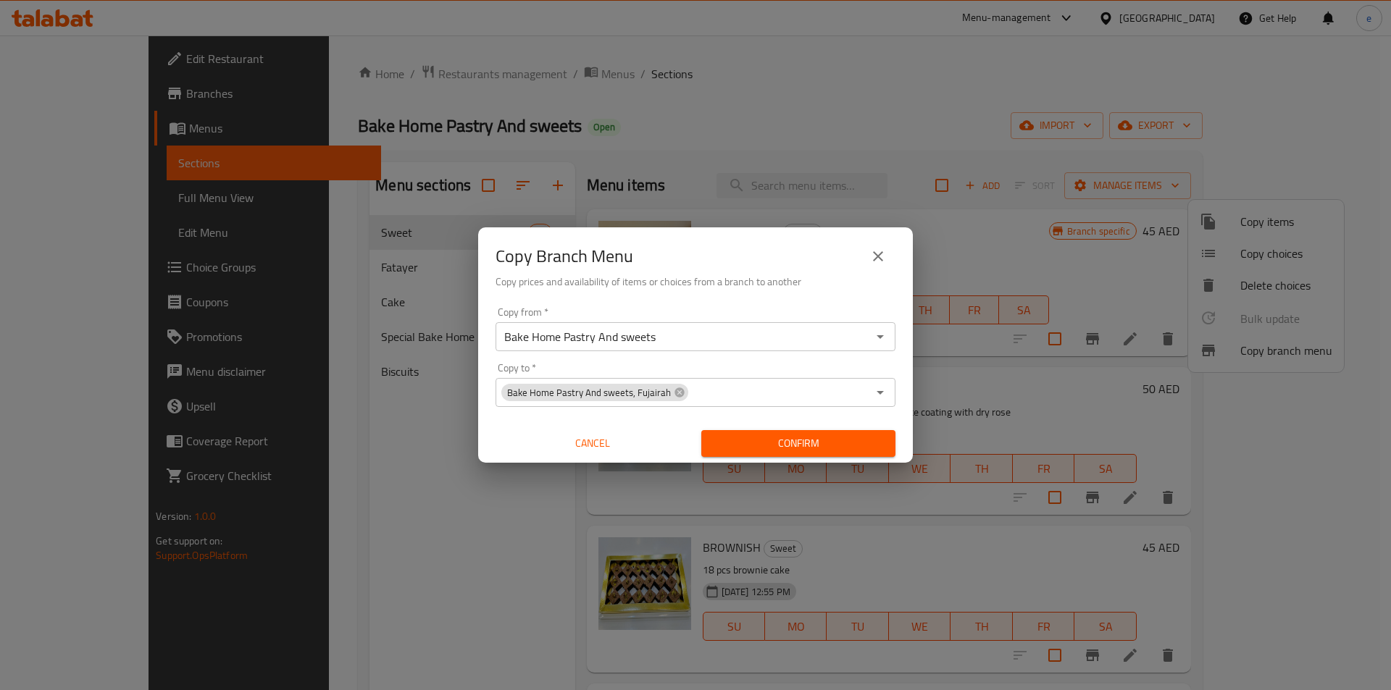
click at [803, 73] on div "Copy Branch Menu Copy prices and availability of items or choices from a branch…" at bounding box center [695, 345] width 1391 height 690
click at [778, 445] on span "Confirm" at bounding box center [798, 444] width 171 height 18
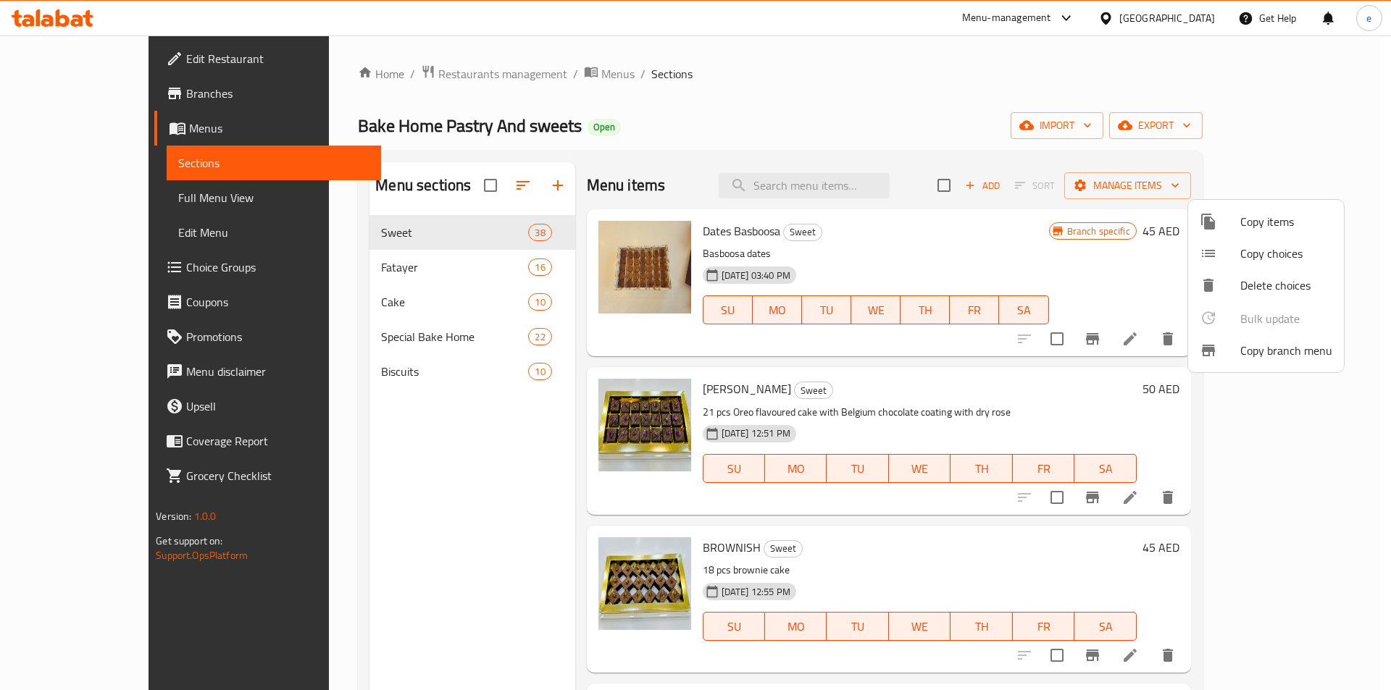
click at [1020, 100] on div at bounding box center [695, 345] width 1391 height 690
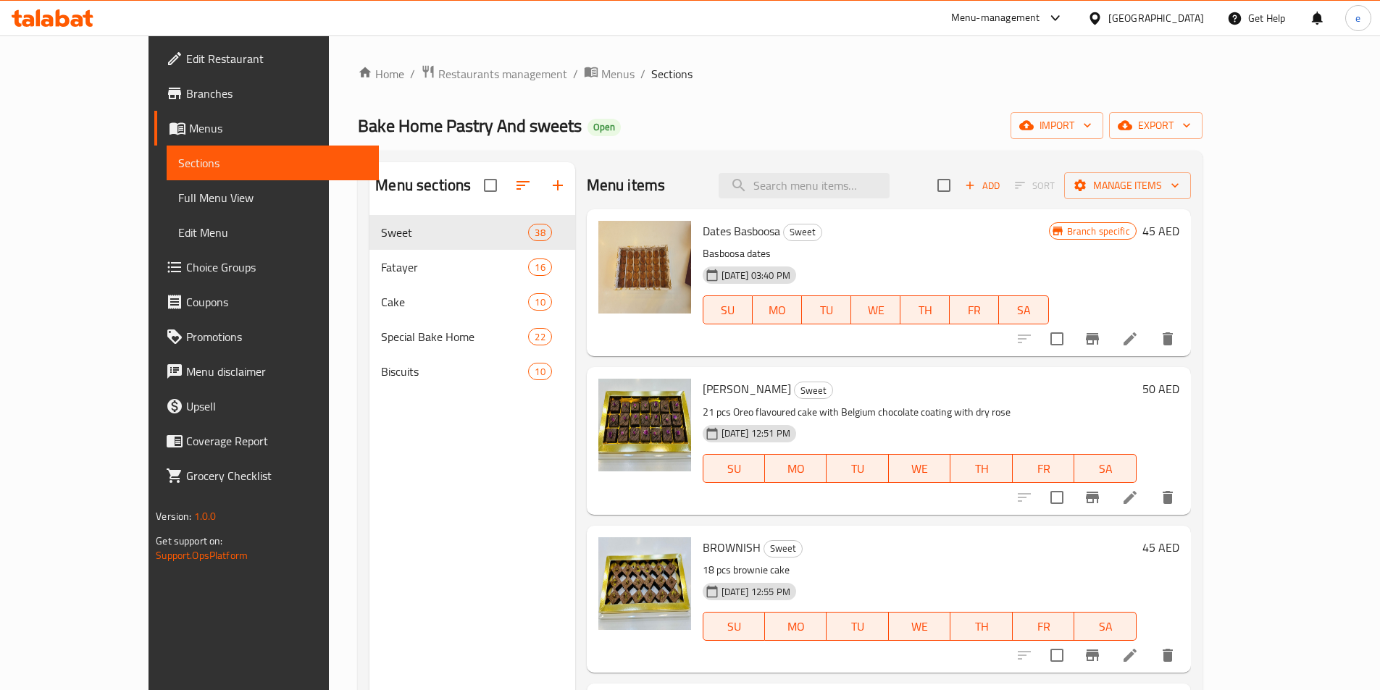
click at [186, 91] on span "Branches" at bounding box center [276, 93] width 181 height 17
